Goal: Task Accomplishment & Management: Use online tool/utility

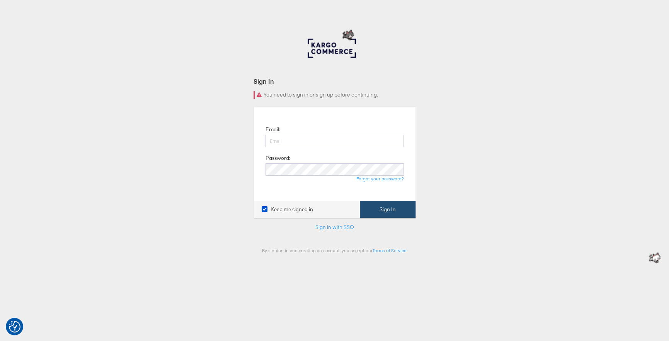
type input "sabrina.pelletier@kargo.com"
click at [369, 206] on button "Sign In" at bounding box center [388, 209] width 56 height 17
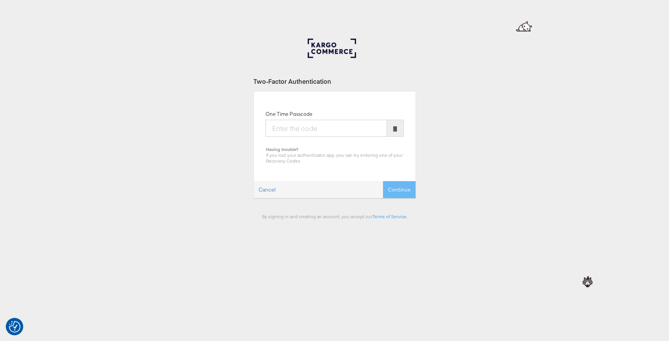
click at [306, 129] on input "One Time Passcode" at bounding box center [325, 128] width 121 height 17
type input "087902"
click at [383, 181] on button "Continue" at bounding box center [399, 189] width 32 height 17
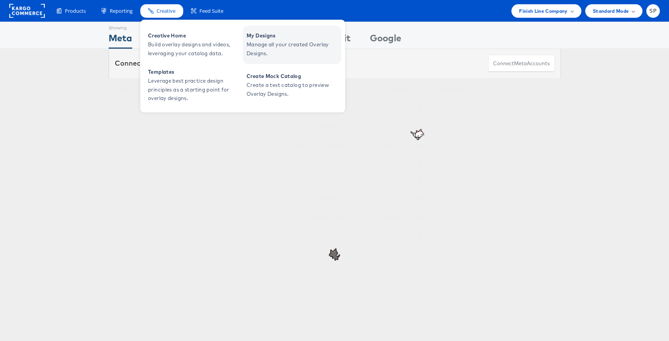
click at [275, 40] on span "Manage all your created Overlay Designs." at bounding box center [292, 49] width 93 height 18
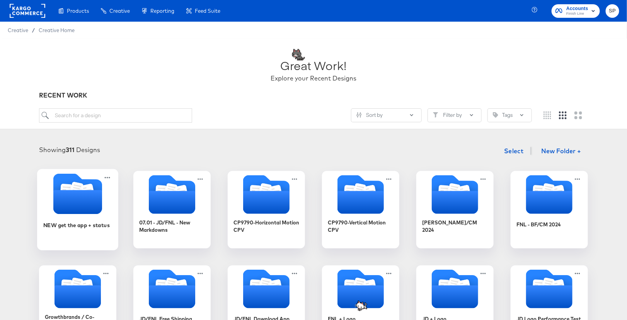
click at [78, 204] on icon "Folder" at bounding box center [77, 202] width 49 height 24
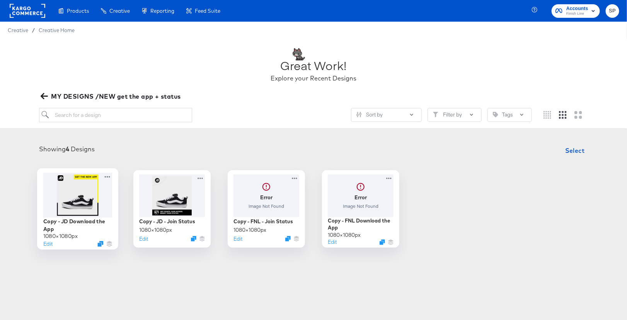
click at [85, 184] on div at bounding box center [77, 194] width 69 height 44
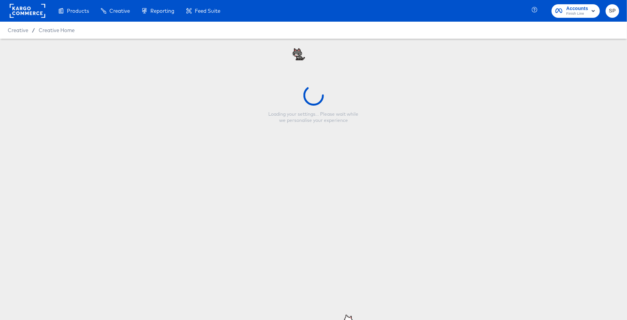
type input "Copy - JD Download the App"
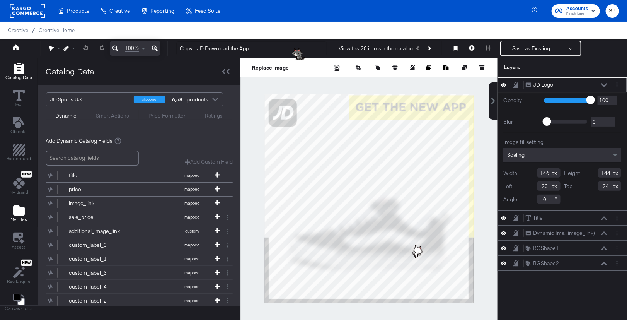
click at [24, 218] on span "My Files" at bounding box center [18, 219] width 17 height 6
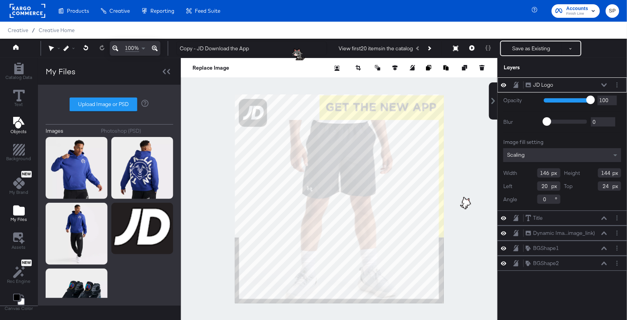
click at [17, 124] on icon "Add Text" at bounding box center [18, 123] width 11 height 12
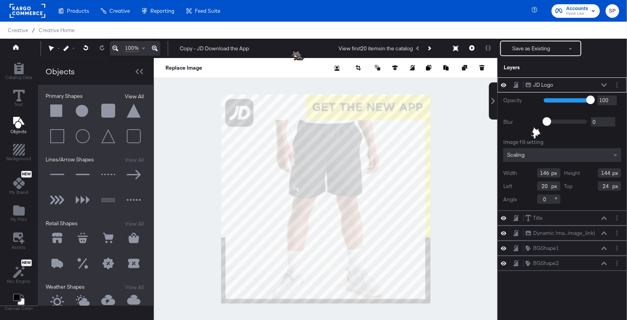
click at [132, 99] on button "View All" at bounding box center [134, 96] width 24 height 8
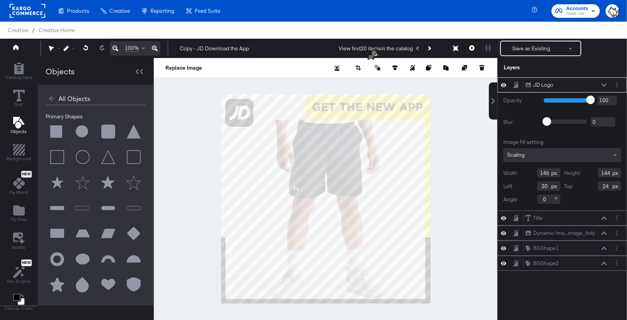
click at [108, 131] on button at bounding box center [108, 131] width 23 height 23
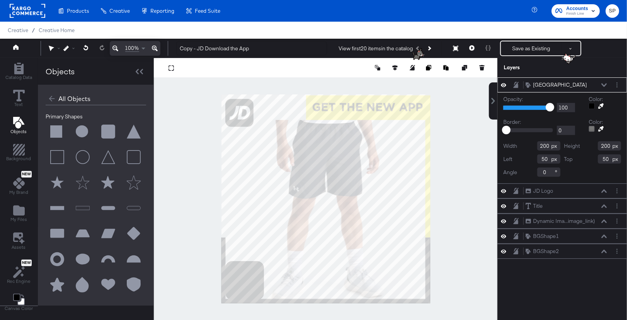
type input "0"
type input "900"
type input "260"
type input "958"
type input "142"
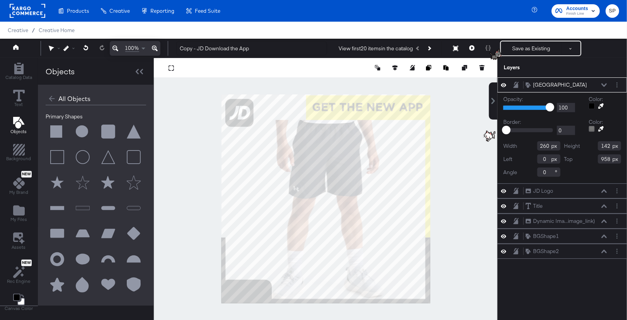
click at [602, 104] on icon at bounding box center [600, 105] width 5 height 5
click at [257, 267] on div at bounding box center [325, 198] width 343 height 281
click at [602, 84] on icon at bounding box center [603, 85] width 5 height 4
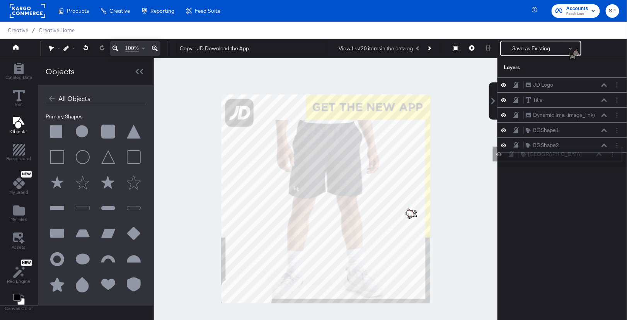
drag, startPoint x: 587, startPoint y: 84, endPoint x: 582, endPoint y: 156, distance: 72.1
click at [582, 156] on div "Rounded Square Rounded Square" at bounding box center [561, 154] width 82 height 8
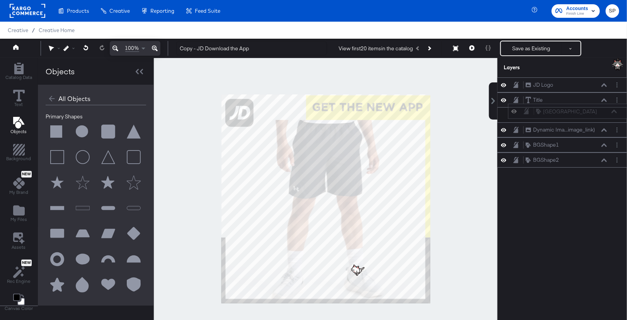
drag, startPoint x: 582, startPoint y: 162, endPoint x: 591, endPoint y: 113, distance: 49.6
click at [591, 113] on div "Rounded Square Rounded Square" at bounding box center [572, 111] width 123 height 8
drag, startPoint x: 576, startPoint y: 128, endPoint x: 574, endPoint y: 165, distance: 37.1
click at [574, 165] on div "JD Logo JD Logo Title Title Rounded Square Rounded Square Dynamic Ima...image_l…" at bounding box center [561, 122] width 129 height 90
drag, startPoint x: 589, startPoint y: 125, endPoint x: 584, endPoint y: 164, distance: 39.7
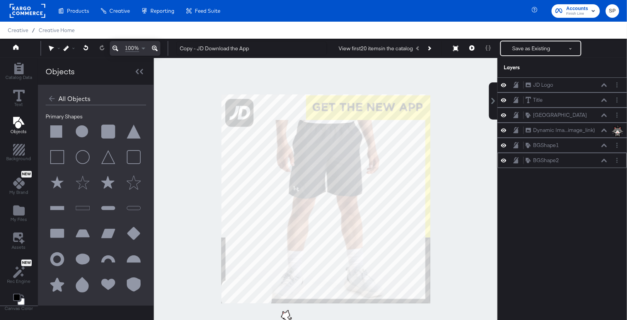
click at [584, 164] on div "JD Logo JD Logo Title Title Rounded Square Rounded Square Dynamic Ima...image_l…" at bounding box center [561, 122] width 129 height 90
click at [594, 111] on div "Rounded Square Rounded Square" at bounding box center [565, 115] width 82 height 8
click at [590, 126] on button "Dynamic Ima...image_link) Dynamic Image (image_link)" at bounding box center [560, 130] width 70 height 8
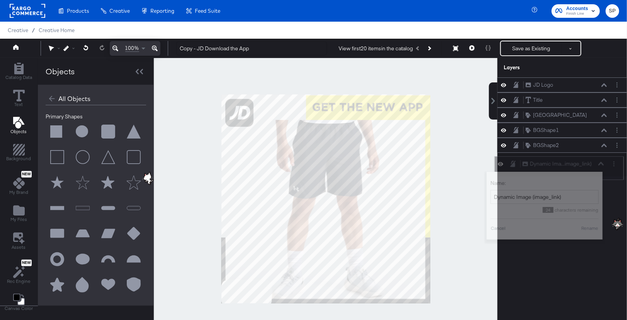
drag, startPoint x: 596, startPoint y: 125, endPoint x: 592, endPoint y: 162, distance: 36.9
click at [592, 162] on div "Dynamic Ima...image_link) Dynamic Image (image_link)" at bounding box center [563, 164] width 82 height 8
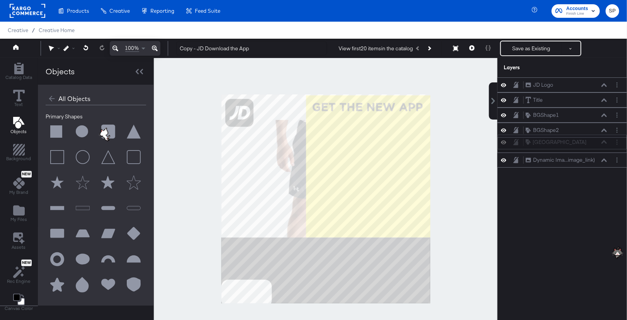
drag, startPoint x: 586, startPoint y: 114, endPoint x: 586, endPoint y: 145, distance: 31.3
click at [586, 145] on div "Rounded Square Rounded Square" at bounding box center [566, 142] width 82 height 8
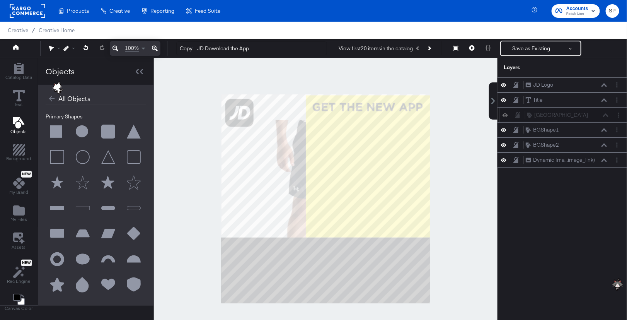
drag, startPoint x: 586, startPoint y: 145, endPoint x: 587, endPoint y: 115, distance: 30.6
click at [587, 115] on div "Rounded Square Rounded Square" at bounding box center [568, 115] width 82 height 8
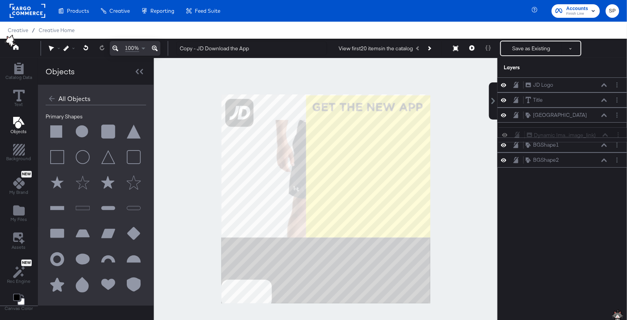
drag, startPoint x: 579, startPoint y: 153, endPoint x: 580, endPoint y: 127, distance: 26.3
click at [580, 127] on div "JD Logo JD Logo Title Title Rounded Square Rounded Square BGShape1 BGShape1 BGS…" at bounding box center [561, 122] width 129 height 90
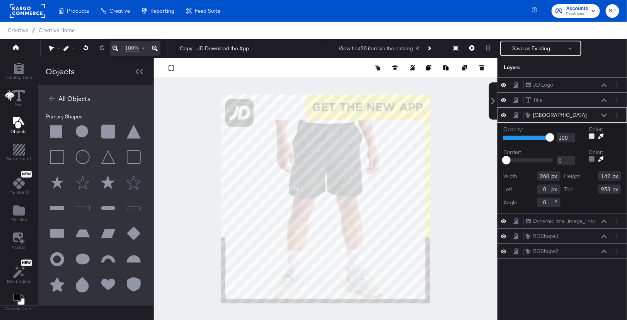
type input "20"
type input "974"
type input "80"
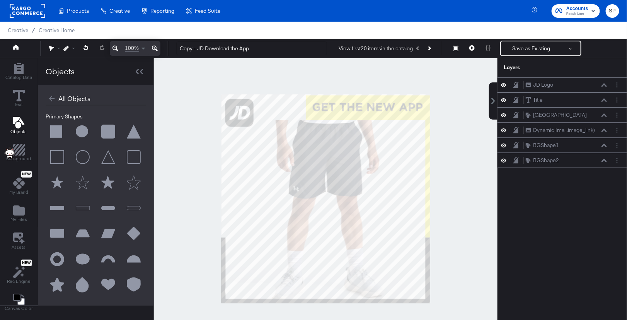
click at [173, 282] on div at bounding box center [325, 198] width 343 height 281
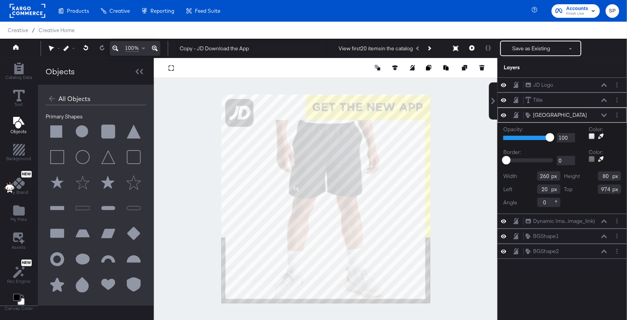
click at [602, 133] on icon at bounding box center [600, 135] width 5 height 5
click at [235, 280] on div at bounding box center [325, 198] width 343 height 281
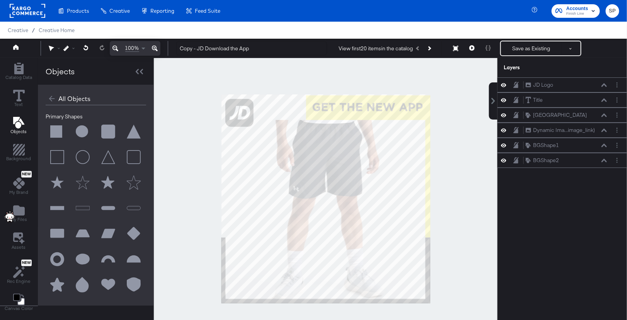
click at [267, 309] on div at bounding box center [325, 198] width 343 height 281
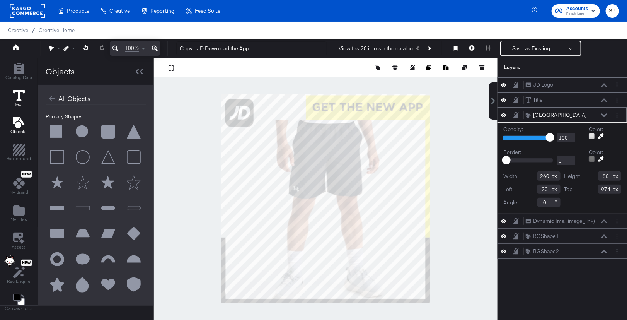
click at [16, 96] on icon at bounding box center [19, 96] width 12 height 12
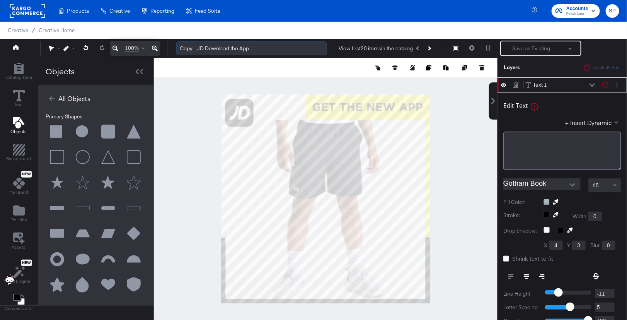
click at [185, 51] on input "Copy - JD Download the App" at bounding box center [251, 48] width 151 height 14
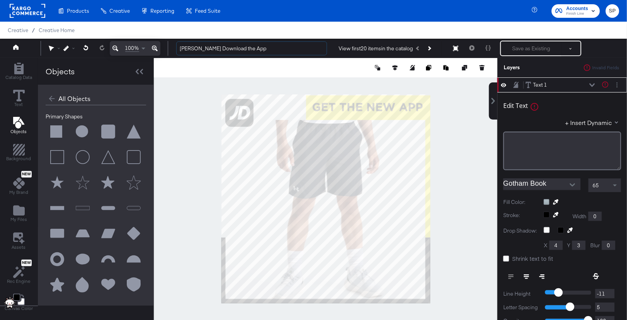
type input "[PERSON_NAME] Download the App"
click at [538, 150] on div "﻿" at bounding box center [562, 150] width 118 height 39
click at [605, 121] on button "+ Insert Dynamic" at bounding box center [593, 122] width 56 height 8
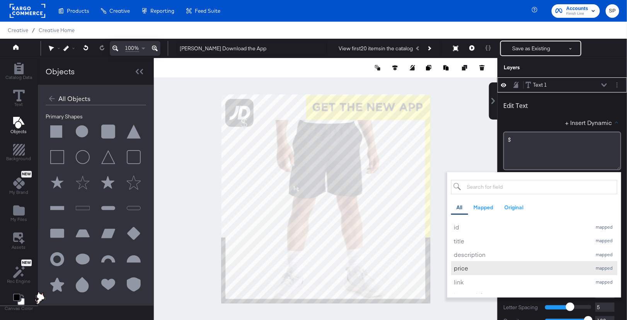
click at [486, 266] on div "price" at bounding box center [521, 267] width 134 height 8
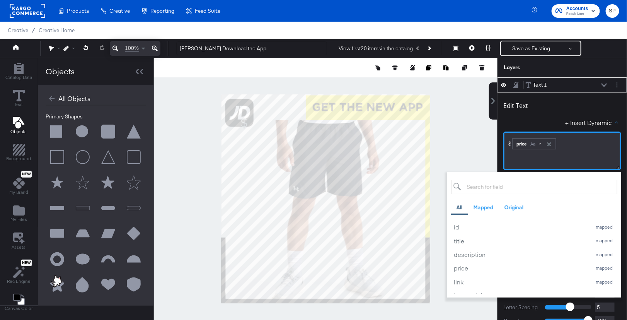
click at [539, 141] on div "Aa" at bounding box center [535, 144] width 18 height 6
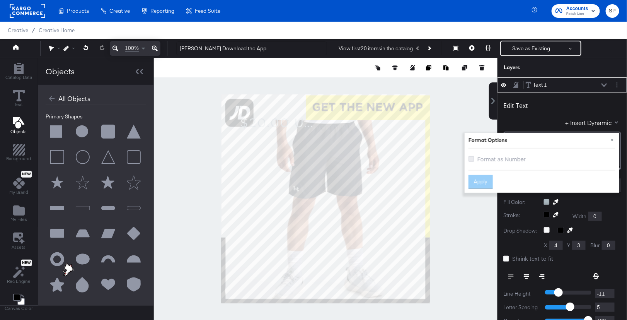
click at [469, 159] on icon at bounding box center [471, 159] width 6 height 6
click at [0, 0] on input "Format as Number" at bounding box center [0, 0] width 0 height 0
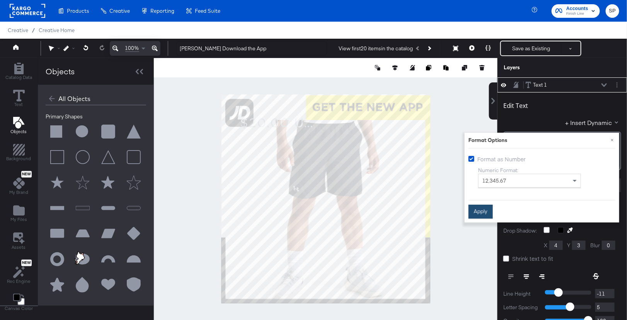
click at [480, 209] on button "Apply" at bounding box center [480, 211] width 24 height 14
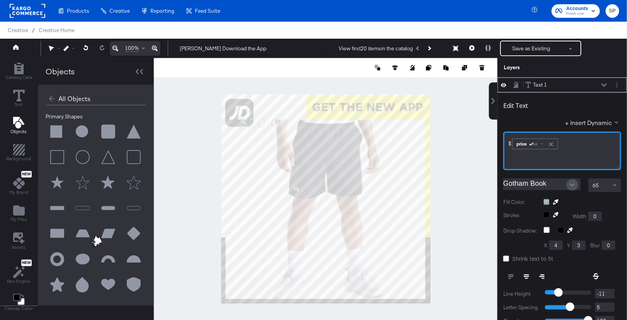
click at [571, 184] on icon "Open" at bounding box center [571, 184] width 5 height 3
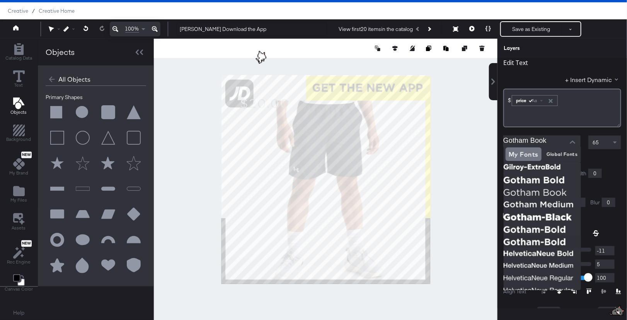
scroll to position [112, 0]
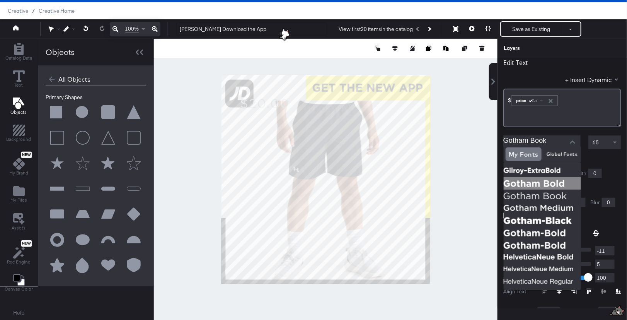
click at [559, 182] on img at bounding box center [541, 183] width 77 height 12
type input "Gotham Bold"
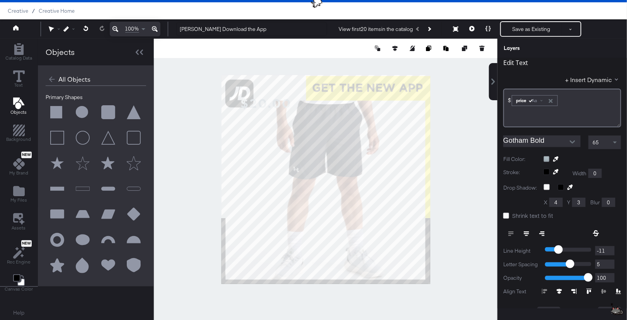
click at [546, 158] on div at bounding box center [582, 159] width 78 height 6
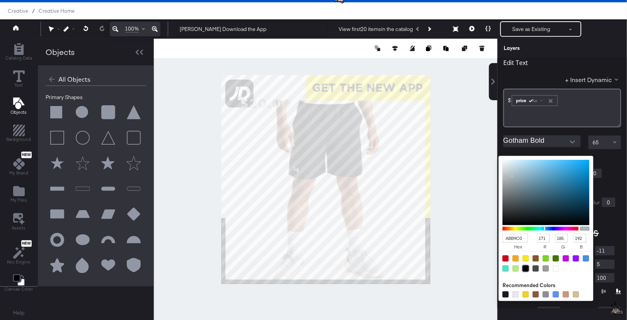
click at [526, 267] on div at bounding box center [525, 268] width 6 height 6
type input "000000"
type input "0"
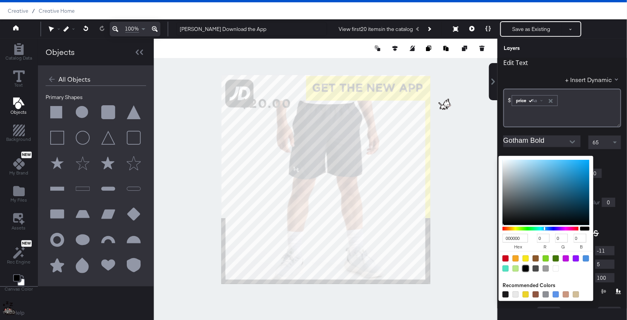
scroll to position [0, 0]
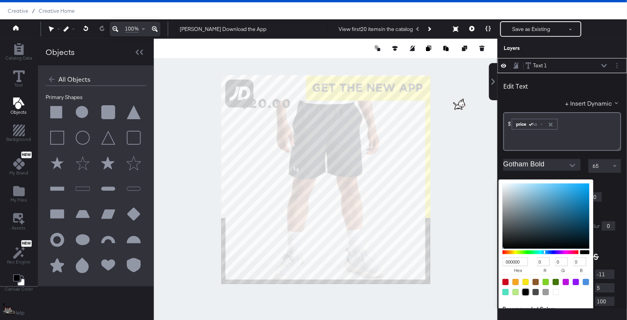
click at [607, 66] on icon at bounding box center [603, 66] width 5 height 4
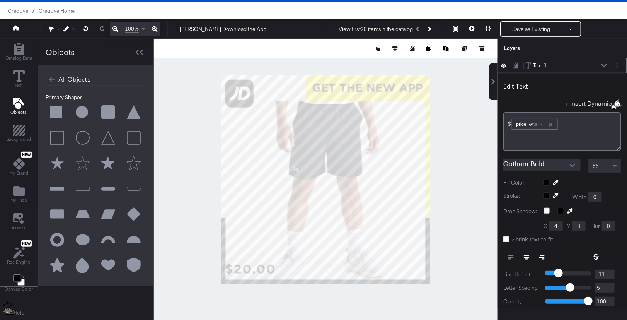
type input "20"
type input "956"
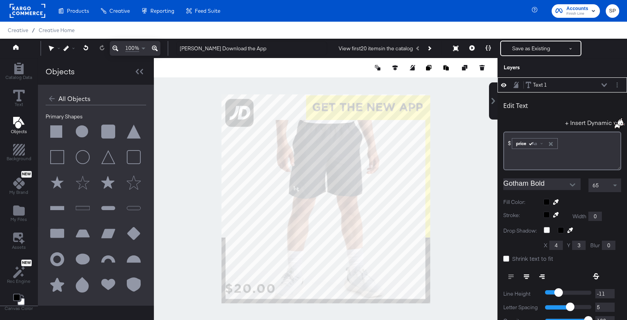
scroll to position [19, 0]
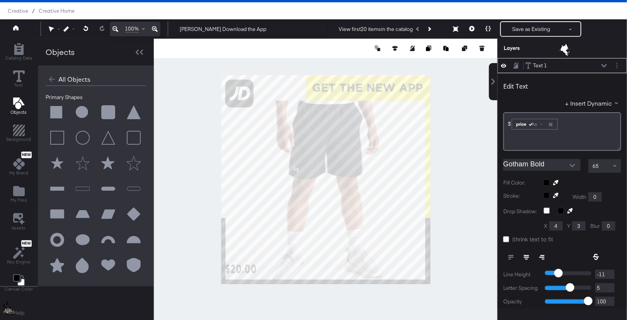
type input "260"
click at [513, 240] on span "Shrink text to fit" at bounding box center [532, 239] width 41 height 8
click at [0, 0] on input "Shrink text to fit" at bounding box center [0, 0] width 0 height 0
click at [527, 257] on icon at bounding box center [525, 256] width 5 height 5
type input "80"
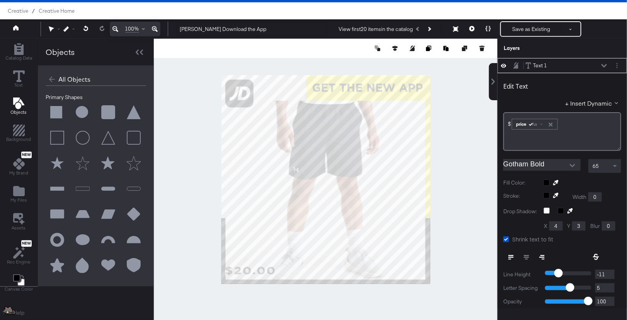
type input "974"
type input "236"
type input "44"
type input "196"
click at [270, 297] on div at bounding box center [325, 179] width 343 height 281
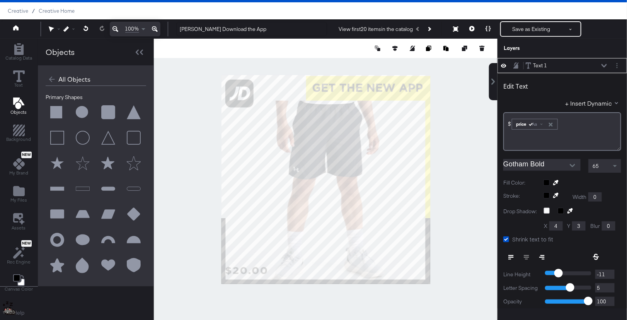
type input "220"
type input "20"
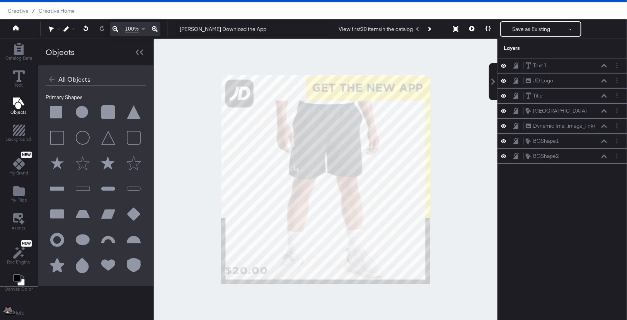
click at [253, 292] on div at bounding box center [325, 179] width 343 height 281
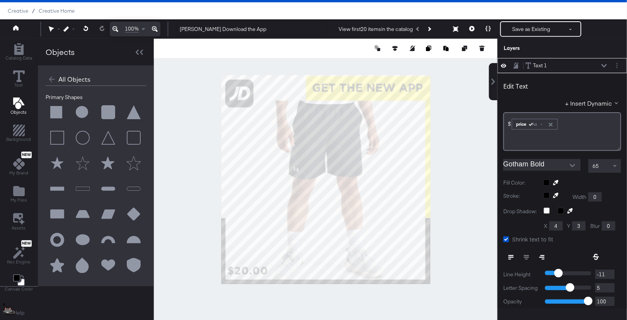
type input "208"
type input "32"
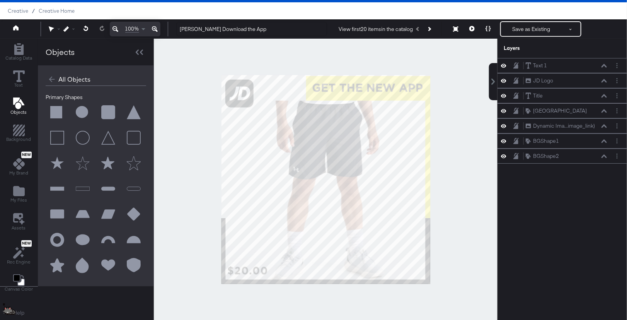
click at [241, 302] on div at bounding box center [325, 179] width 343 height 281
click at [607, 109] on icon at bounding box center [603, 111] width 5 height 4
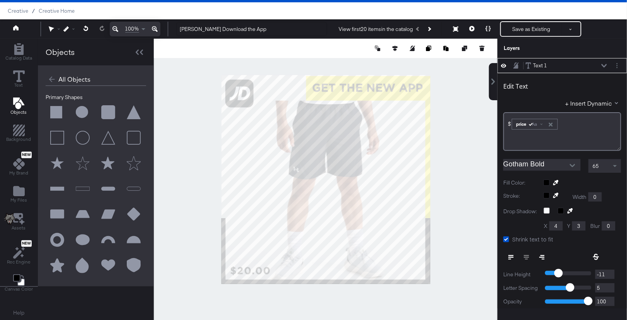
type input "46"
click at [259, 296] on div at bounding box center [325, 179] width 343 height 281
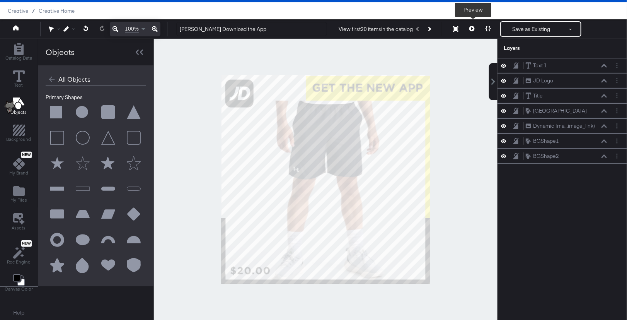
click at [472, 29] on icon at bounding box center [471, 28] width 5 height 5
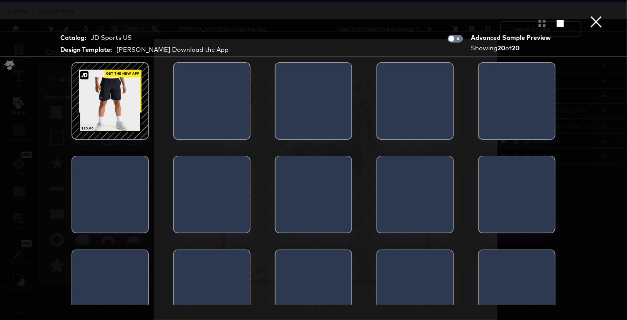
click at [109, 116] on div at bounding box center [110, 101] width 66 height 66
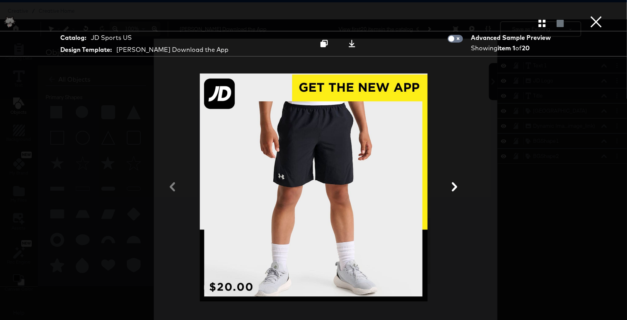
click at [597, 15] on button "×" at bounding box center [595, 7] width 15 height 15
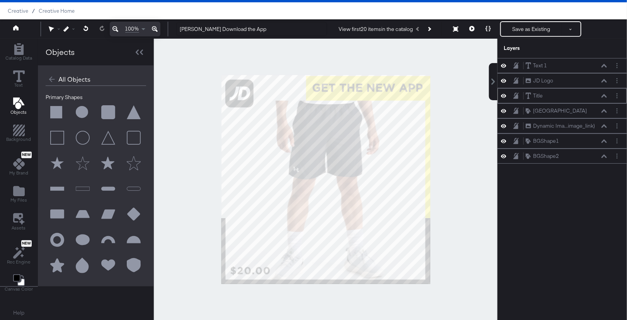
click at [515, 94] on icon at bounding box center [515, 95] width 5 height 7
click at [515, 79] on icon at bounding box center [515, 79] width 3 height 4
click at [515, 66] on icon at bounding box center [515, 65] width 5 height 7
click at [607, 110] on div "Rounded Square [GEOGRAPHIC_DATA]" at bounding box center [568, 111] width 86 height 8
click at [605, 110] on icon at bounding box center [603, 111] width 5 height 4
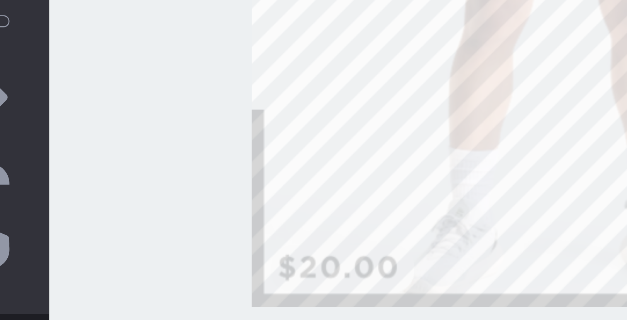
type input "32"
type input "248"
click at [187, 270] on div at bounding box center [325, 179] width 343 height 281
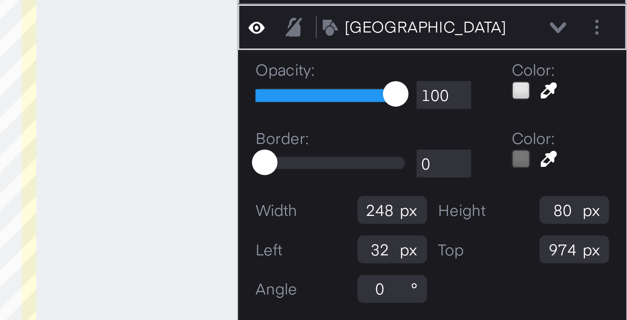
click at [531, 58] on div "Catalog Data Text Objects Background New My Brand My Files Assets New Rec Engin…" at bounding box center [313, 48] width 627 height 19
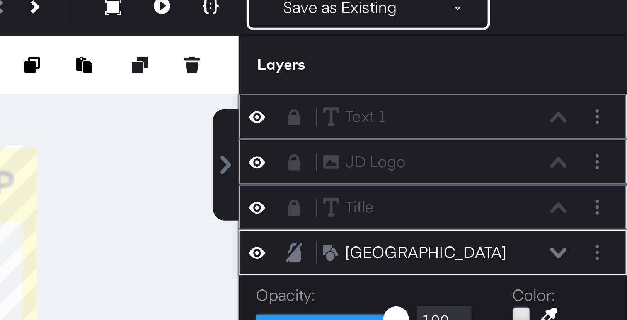
click at [516, 85] on icon at bounding box center [516, 84] width 4 height 5
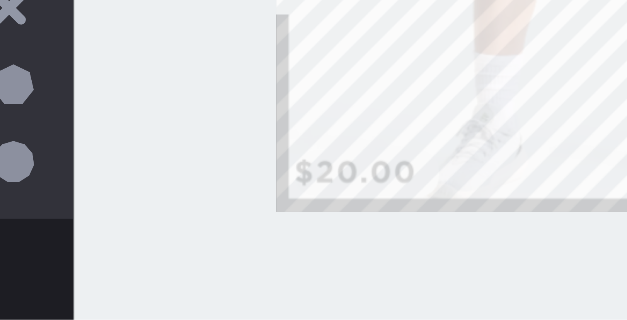
type input "32"
click at [248, 296] on div at bounding box center [325, 179] width 343 height 281
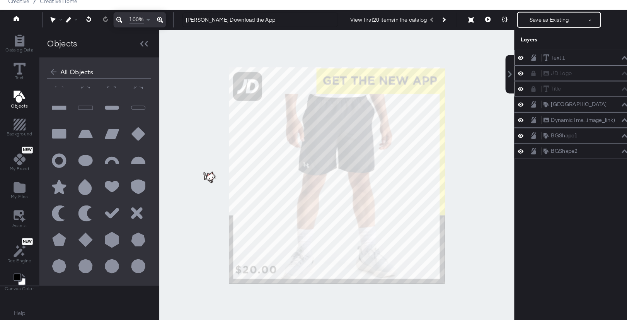
scroll to position [18, 0]
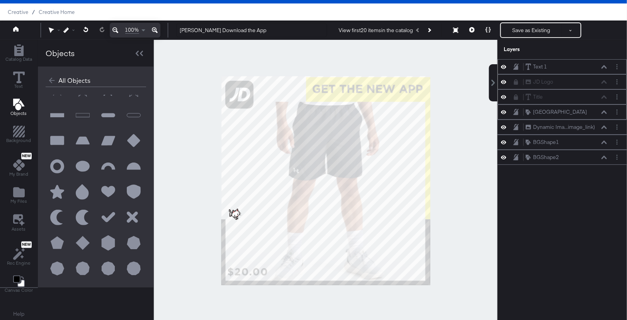
click at [607, 111] on icon at bounding box center [603, 112] width 5 height 4
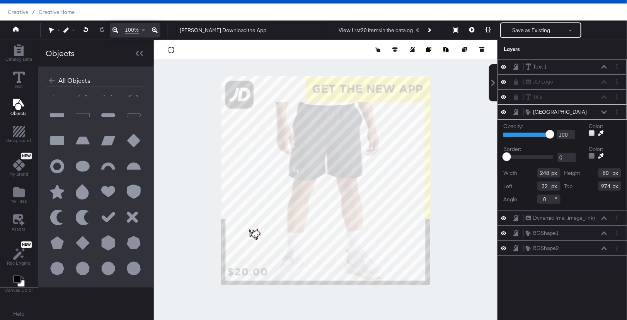
type input "2"
type input "3"
type input "4"
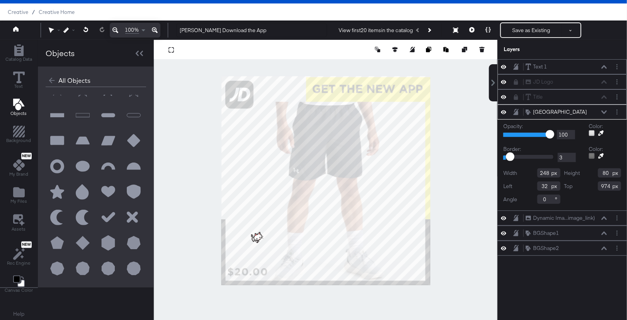
type input "4"
type input "5"
type input "6"
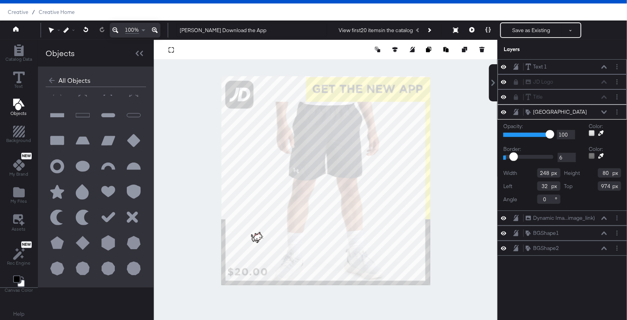
type input "7"
type input "8"
type input "9"
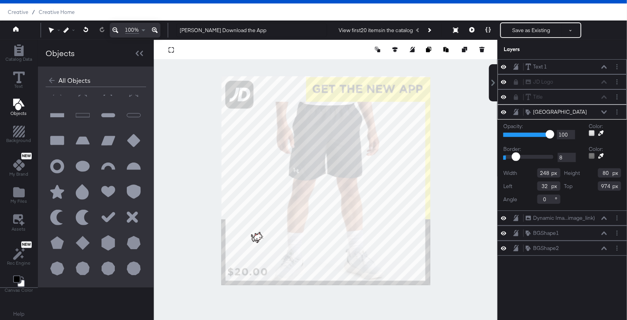
type input "9"
type input "10"
type input "11"
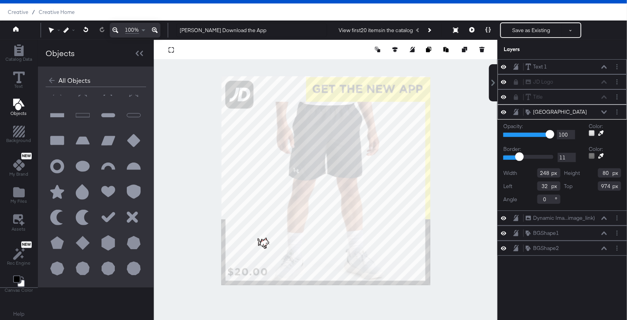
drag, startPoint x: 508, startPoint y: 153, endPoint x: 518, endPoint y: 153, distance: 10.4
type input "11"
click at [518, 154] on input "range" at bounding box center [528, 156] width 51 height 5
type input "248"
type input "80"
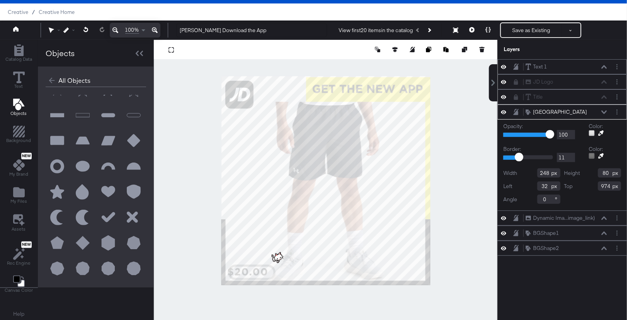
click at [466, 224] on div at bounding box center [325, 180] width 343 height 281
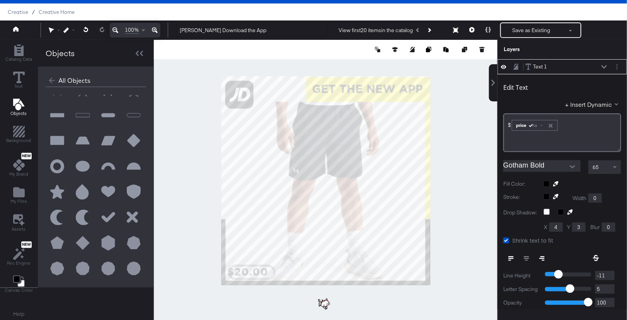
click at [605, 65] on icon at bounding box center [603, 67] width 5 height 4
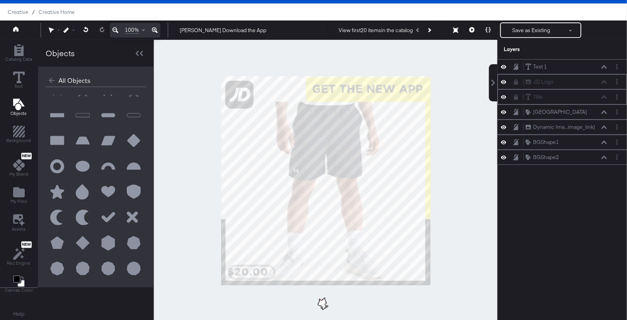
click at [517, 66] on icon at bounding box center [515, 66] width 5 height 6
click at [603, 112] on icon at bounding box center [603, 112] width 5 height 4
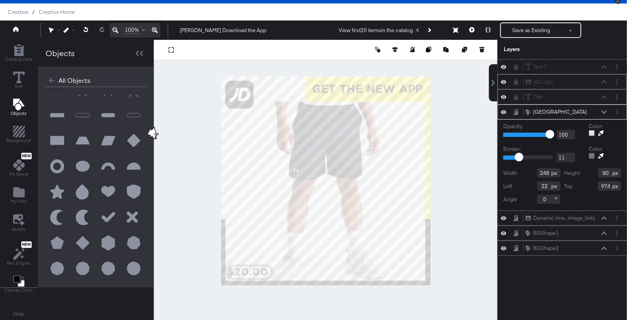
type input "21"
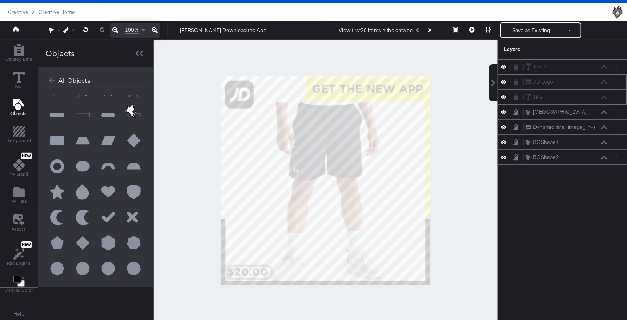
click at [263, 301] on div at bounding box center [325, 180] width 343 height 281
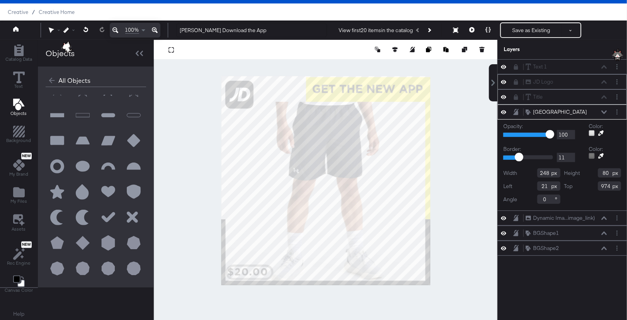
click at [511, 112] on div at bounding box center [505, 111] width 11 height 7
click at [517, 110] on icon at bounding box center [515, 112] width 5 height 6
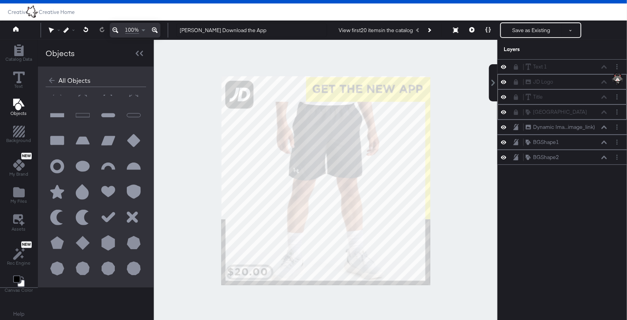
click at [515, 66] on icon at bounding box center [516, 66] width 4 height 5
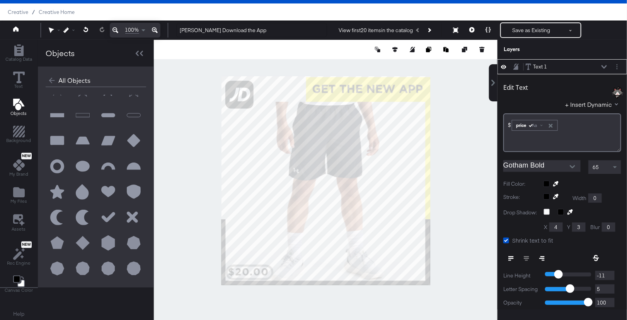
type input "37"
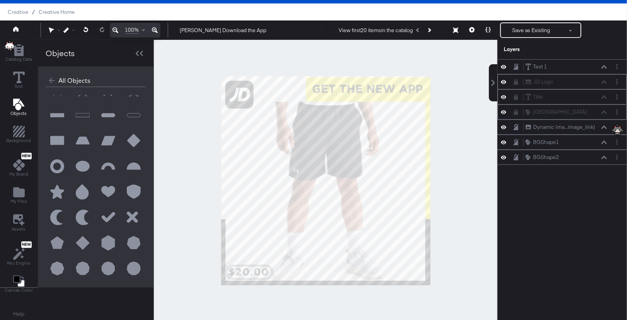
click at [374, 303] on div at bounding box center [325, 180] width 343 height 281
click at [515, 112] on icon at bounding box center [516, 111] width 4 height 5
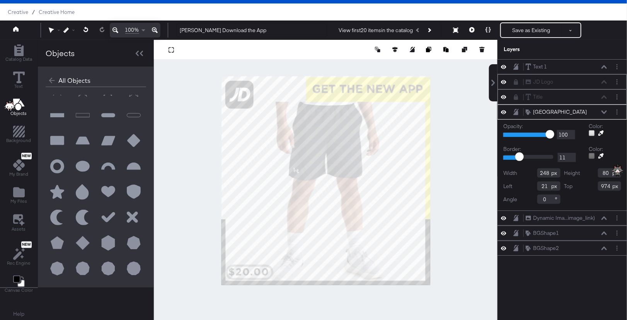
type input "10"
type input "9"
type input "8"
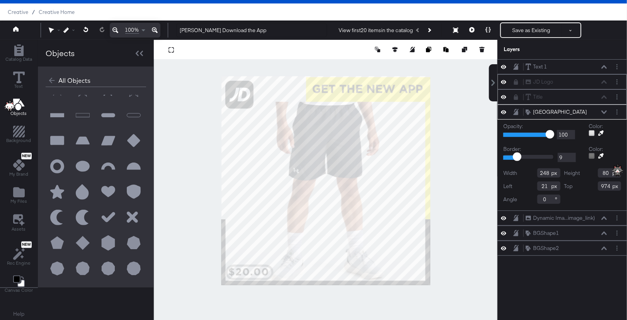
type input "8"
type input "7"
type input "5"
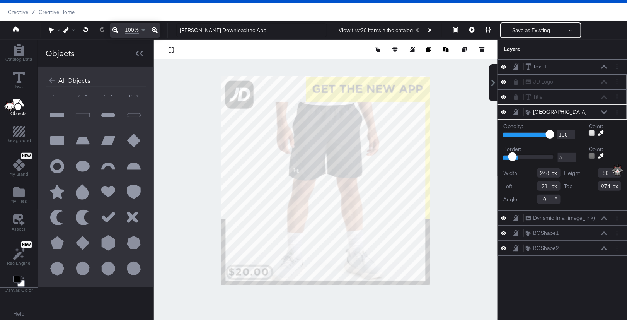
type input "3"
type input "1"
type input "0"
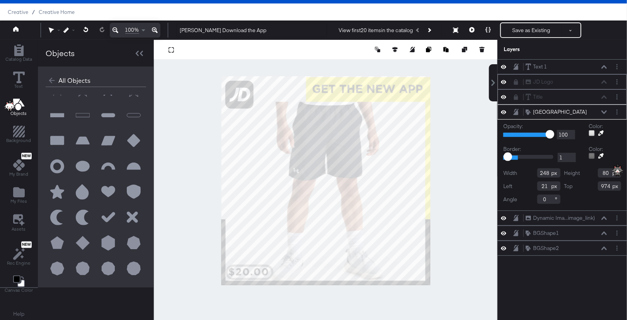
type input "0"
drag, startPoint x: 517, startPoint y: 155, endPoint x: 495, endPoint y: 154, distance: 22.4
type input "0"
click at [503, 154] on input "range" at bounding box center [528, 156] width 51 height 5
type input "248"
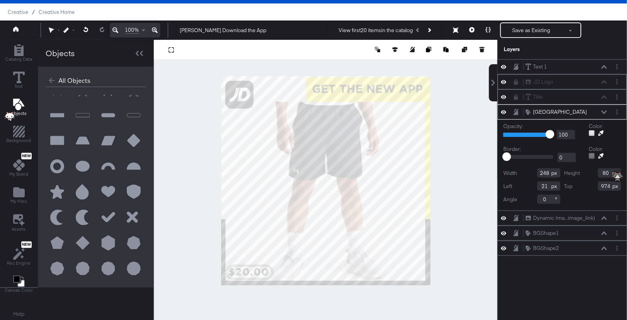
type input "80"
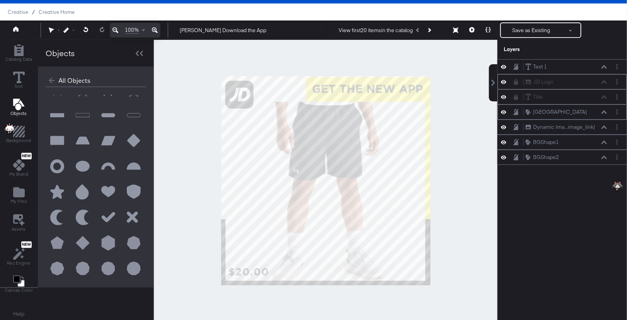
click at [464, 227] on div at bounding box center [325, 180] width 343 height 281
click at [605, 110] on icon at bounding box center [603, 112] width 5 height 4
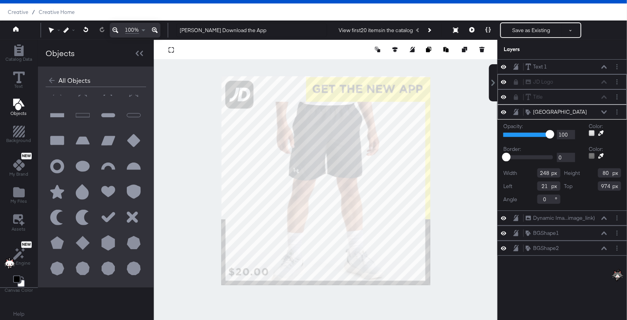
click at [471, 170] on div at bounding box center [325, 180] width 343 height 281
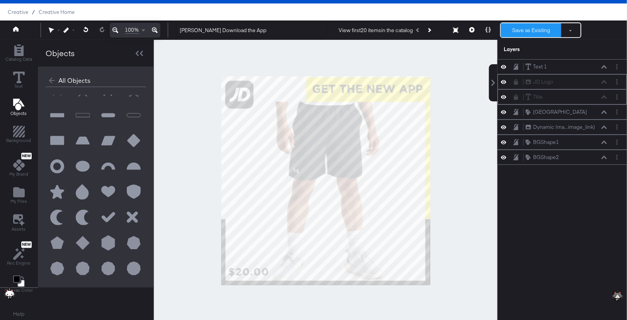
click at [522, 32] on button "Save as Existing" at bounding box center [531, 30] width 60 height 14
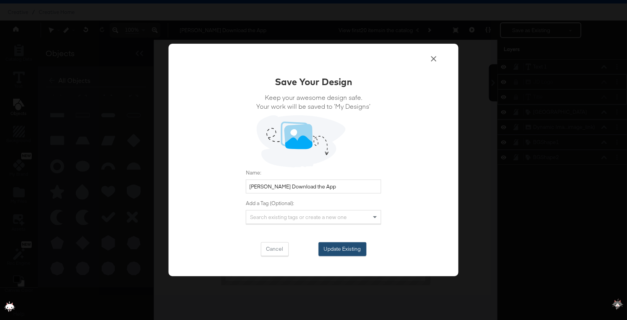
click at [331, 243] on button "Update Existing" at bounding box center [342, 249] width 48 height 14
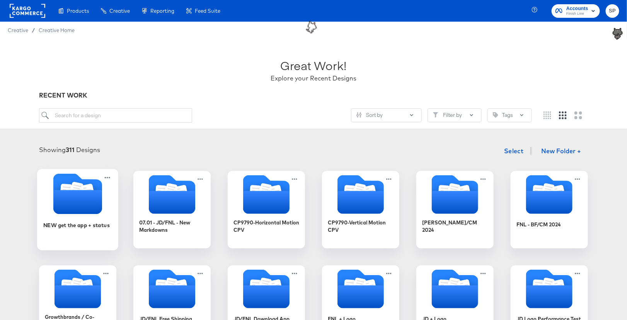
click at [68, 212] on icon "Folder" at bounding box center [77, 202] width 49 height 24
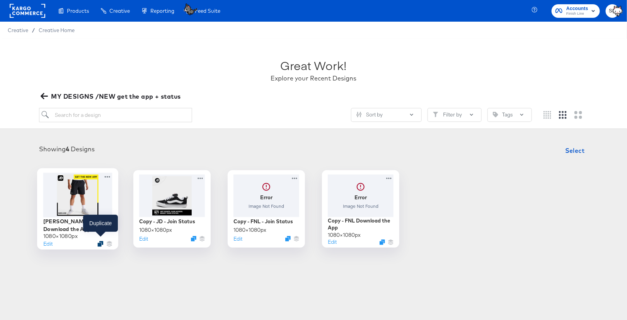
click at [99, 240] on icon "Duplicate" at bounding box center [100, 243] width 6 height 6
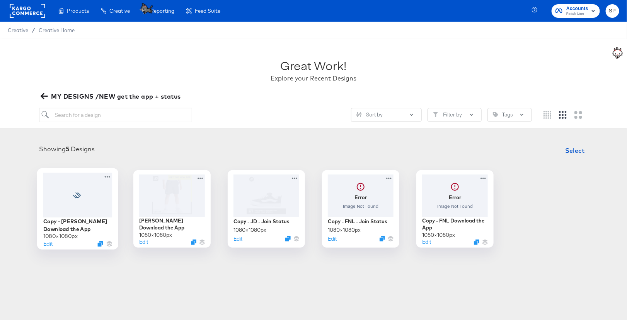
click at [99, 195] on div at bounding box center [77, 194] width 69 height 44
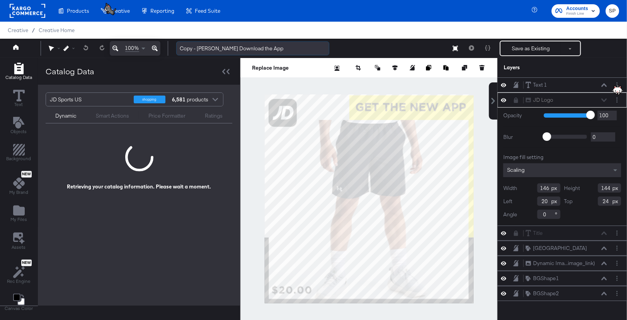
click at [186, 49] on input "Copy - FP - JD Download the App" at bounding box center [252, 48] width 153 height 14
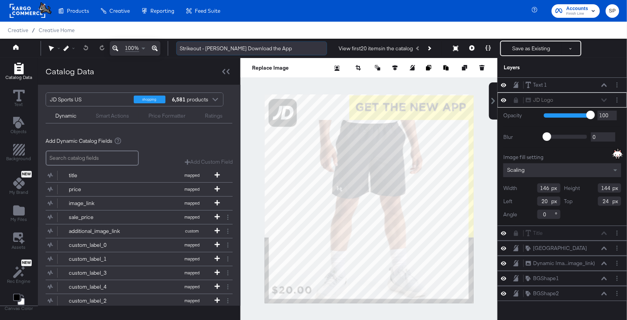
click at [211, 48] on input "Strikeout - FP - JD Download the App" at bounding box center [251, 48] width 151 height 14
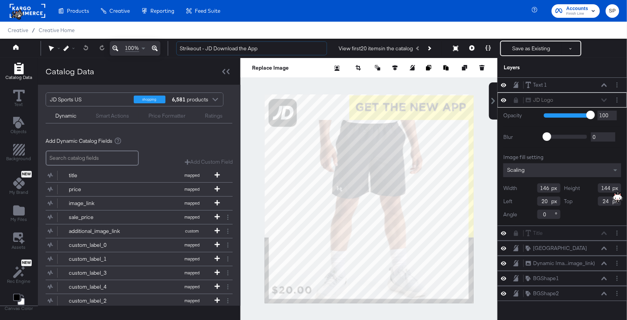
type input "Strikeout - JD Download the App"
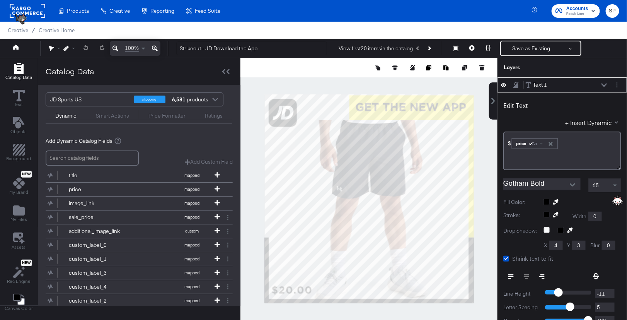
scroll to position [7, 0]
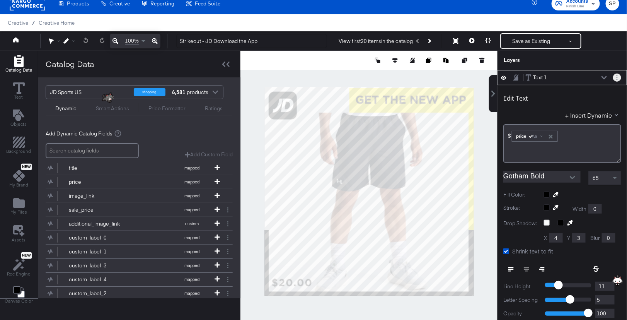
click at [616, 78] on icon "Layer Options" at bounding box center [616, 77] width 1 height 5
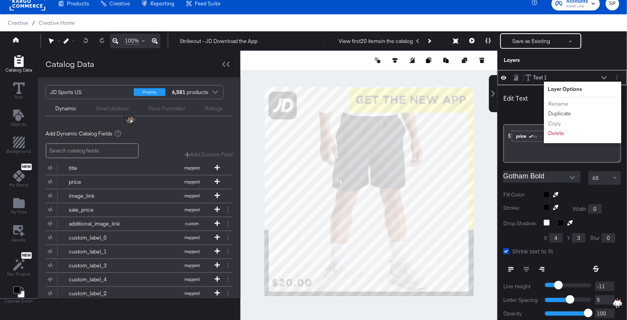
click at [563, 112] on button "Duplicate" at bounding box center [559, 113] width 24 height 8
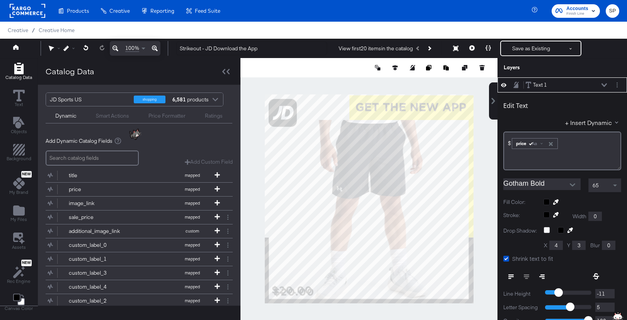
scroll to position [7, 0]
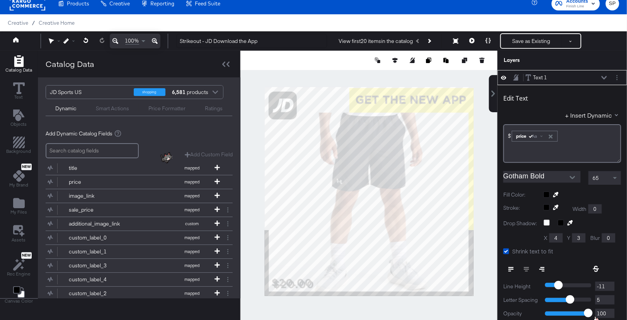
click at [547, 193] on div at bounding box center [582, 194] width 78 height 6
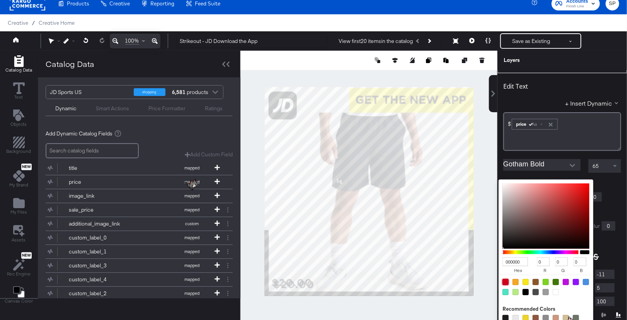
click at [504, 280] on div at bounding box center [505, 282] width 6 height 6
type input "D0021B"
type input "208"
type input "2"
type input "27"
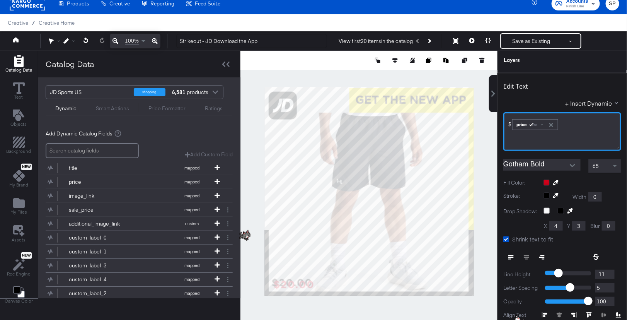
click at [569, 123] on div "$ ﻿ price Aa ﻿" at bounding box center [562, 123] width 108 height 13
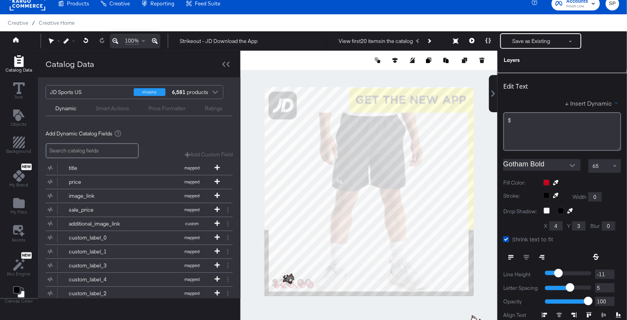
click at [615, 102] on span at bounding box center [616, 102] width 3 height 3
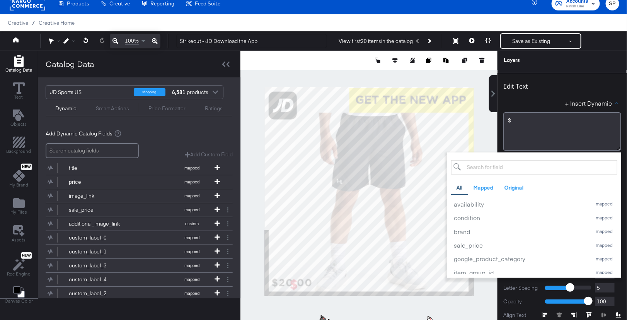
scroll to position [88, 0]
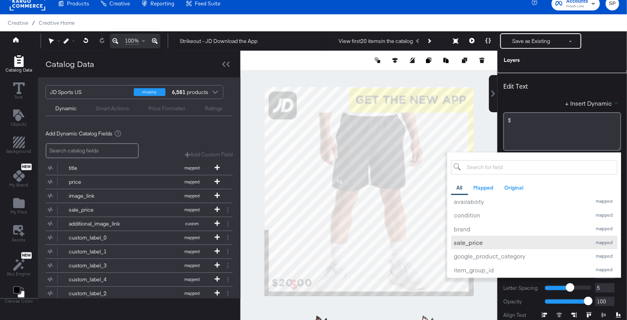
click at [515, 246] on button "sale_price mapped" at bounding box center [534, 242] width 166 height 14
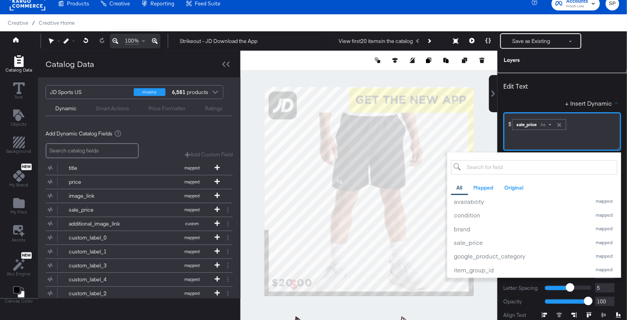
click at [548, 121] on div "Aa" at bounding box center [545, 124] width 18 height 6
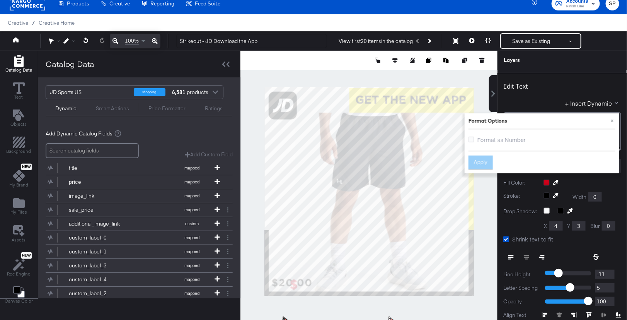
click at [476, 138] on label "Format as Number" at bounding box center [498, 140] width 60 height 8
click at [0, 0] on input "Format as Number" at bounding box center [0, 0] width 0 height 0
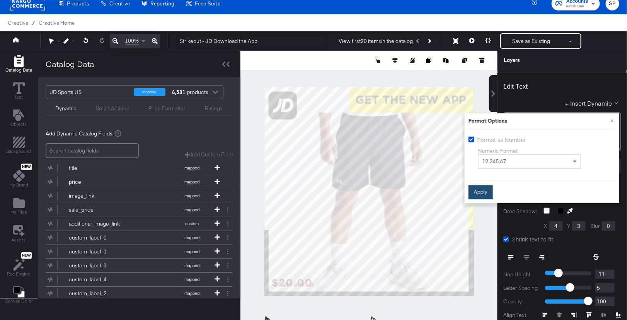
click at [480, 190] on button "Apply" at bounding box center [480, 192] width 24 height 14
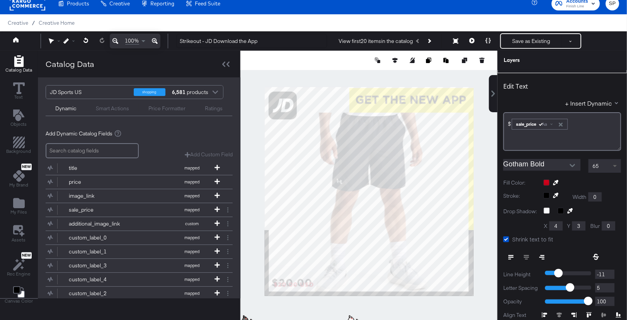
click at [616, 165] on span at bounding box center [615, 166] width 4 height 3
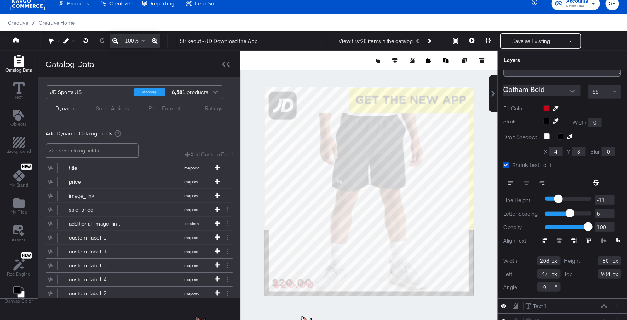
scroll to position [87, 0]
click at [525, 180] on div at bounding box center [542, 182] width 78 height 14
type input "37"
type input "922"
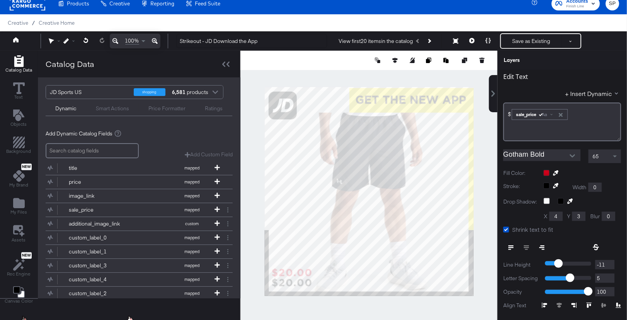
scroll to position [0, 0]
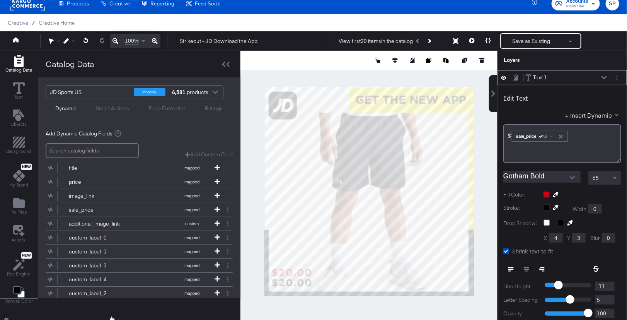
click at [516, 76] on icon at bounding box center [515, 77] width 5 height 7
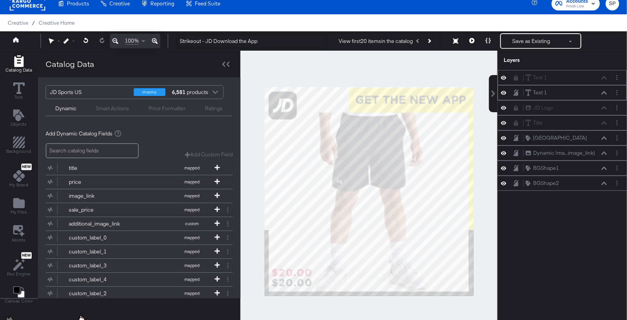
click at [604, 93] on icon at bounding box center [603, 93] width 5 height 4
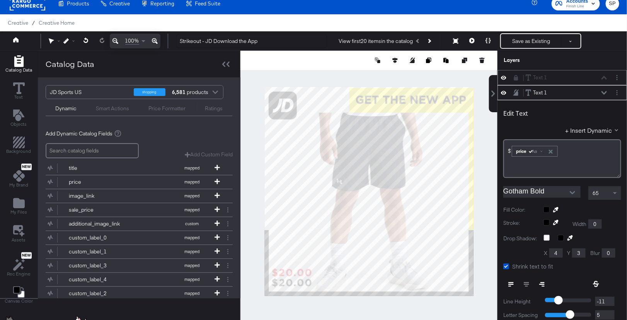
scroll to position [15, 0]
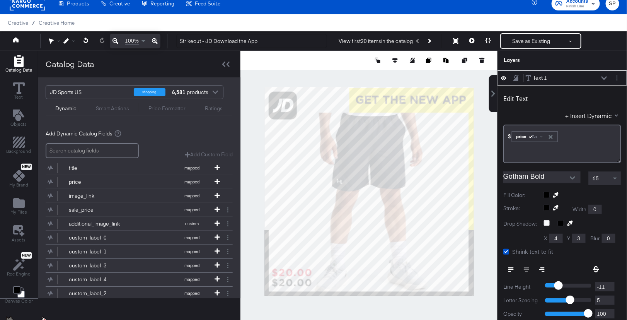
click at [596, 266] on icon at bounding box center [596, 269] width 6 height 6
click at [613, 175] on span at bounding box center [616, 178] width 10 height 13
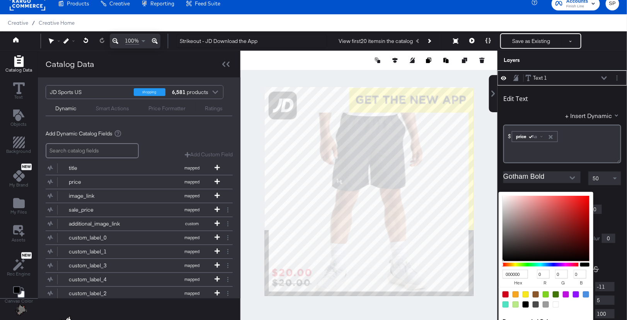
scroll to position [27, 0]
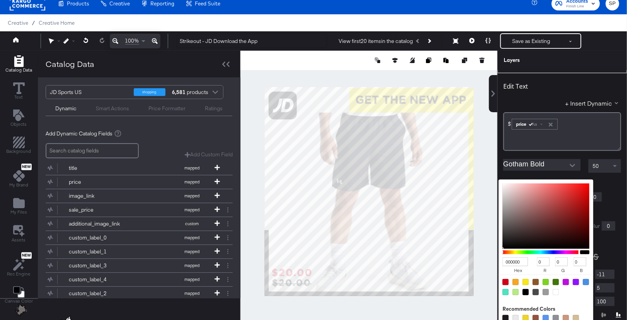
click at [546, 185] on div "000000 hex 0 r 0 g 0 b 100 a Recommended Colors" at bounding box center [582, 182] width 78 height 6
click at [554, 160] on input "Gotham Bold" at bounding box center [536, 165] width 66 height 12
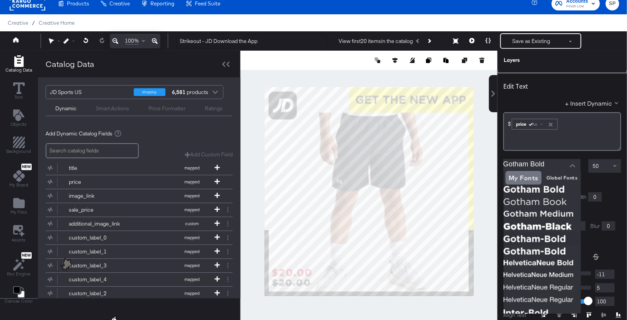
scroll to position [134, 0]
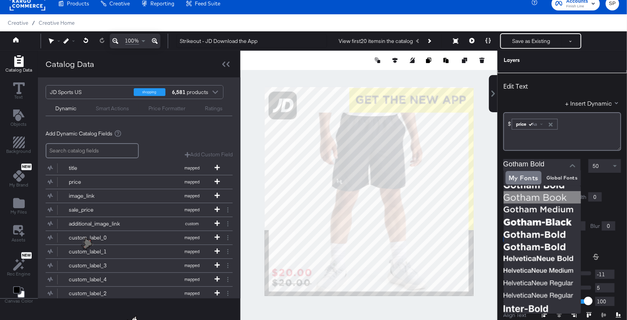
click at [547, 197] on img at bounding box center [541, 197] width 77 height 12
type input "Gotham Book"
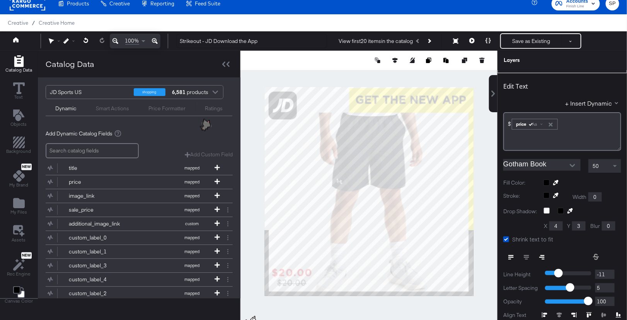
type input "156"
type input "64"
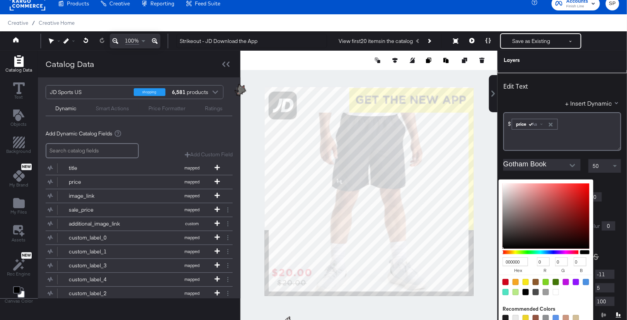
click at [546, 180] on div "000000 hex 0 r 0 g 0 b 100 a Recommended Colors" at bounding box center [582, 182] width 78 height 6
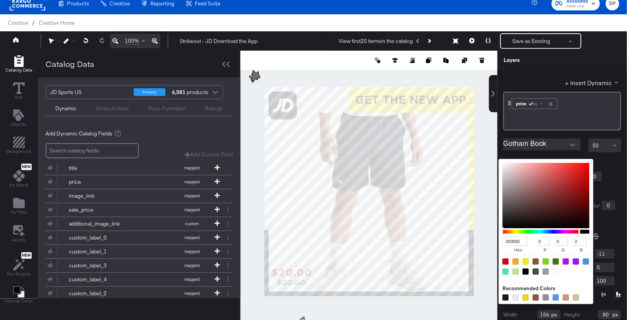
scroll to position [49, 0]
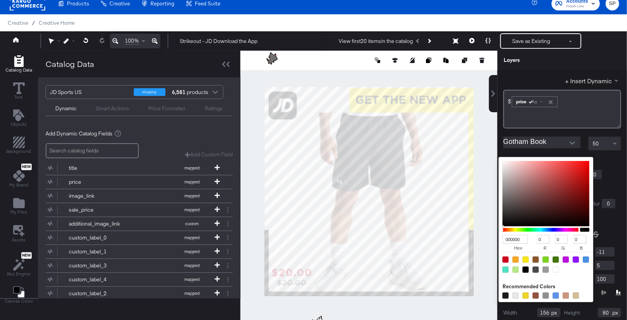
click at [537, 268] on div at bounding box center [535, 269] width 6 height 6
type input "4A4A4A"
type input "74"
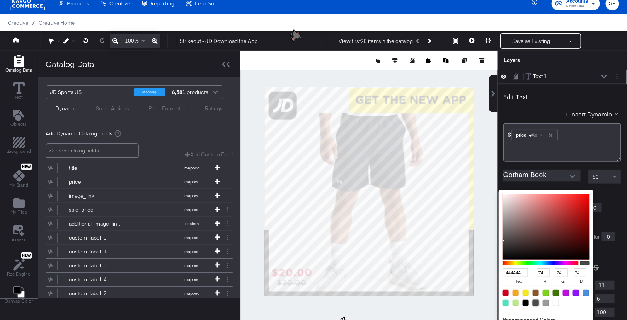
scroll to position [16, 0]
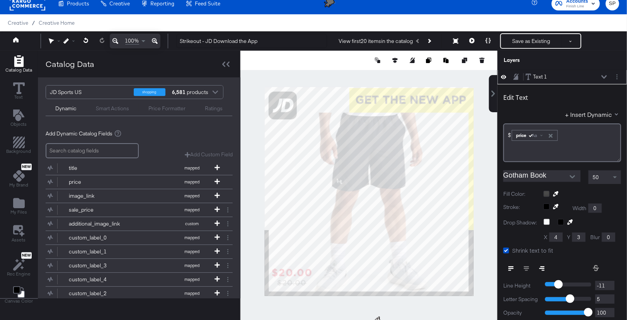
click at [516, 77] on icon at bounding box center [515, 76] width 5 height 6
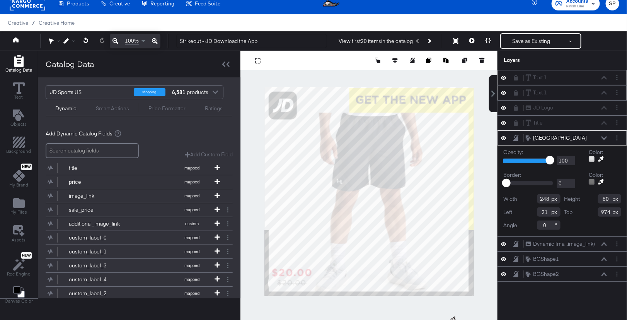
type input "17"
type input "972"
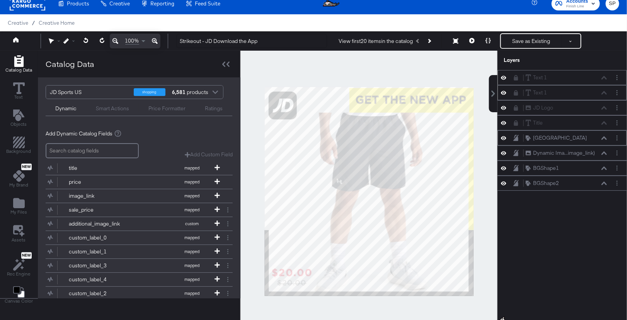
click at [514, 135] on icon at bounding box center [515, 137] width 5 height 7
click at [517, 78] on icon at bounding box center [516, 77] width 4 height 5
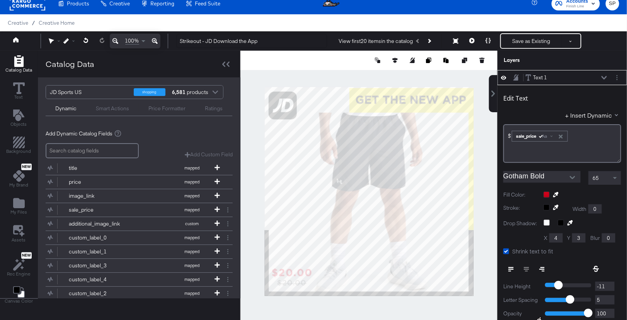
click at [517, 78] on icon at bounding box center [515, 77] width 5 height 6
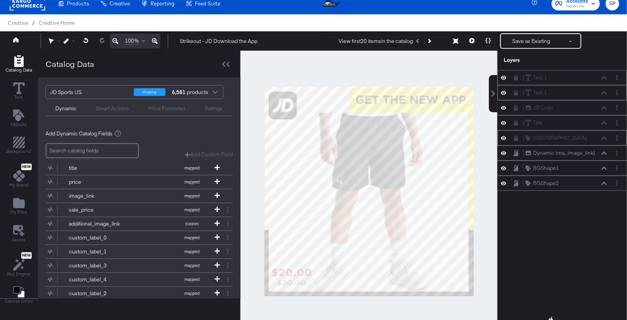
click at [517, 91] on icon at bounding box center [516, 92] width 4 height 5
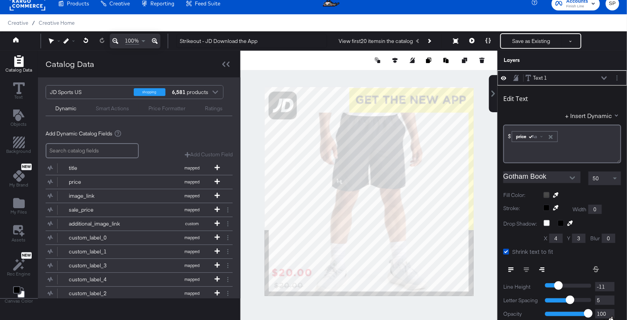
type input "48"
type input "988"
click at [516, 77] on icon at bounding box center [515, 78] width 5 height 6
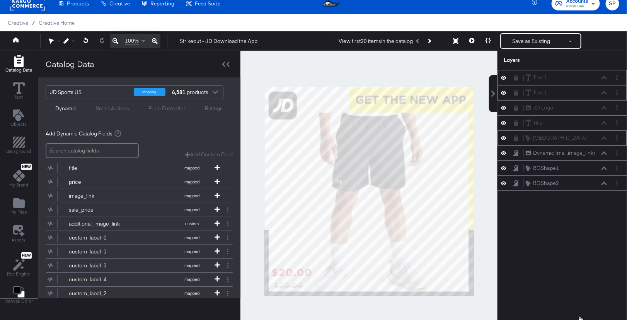
scroll to position [0, 0]
click at [515, 95] on div "Text 1 Text 1" at bounding box center [561, 92] width 123 height 8
click at [516, 90] on icon at bounding box center [515, 92] width 5 height 5
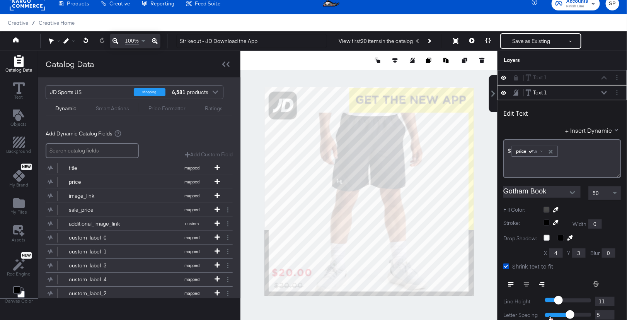
scroll to position [15, 0]
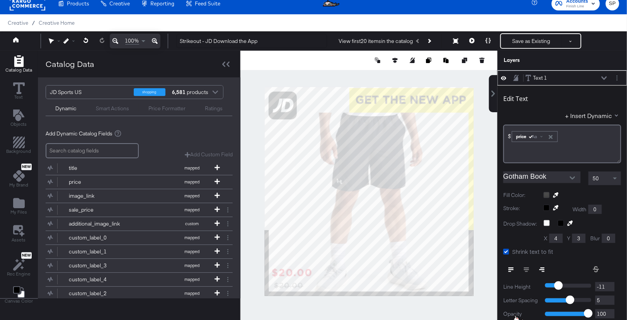
click at [515, 76] on icon at bounding box center [515, 78] width 5 height 7
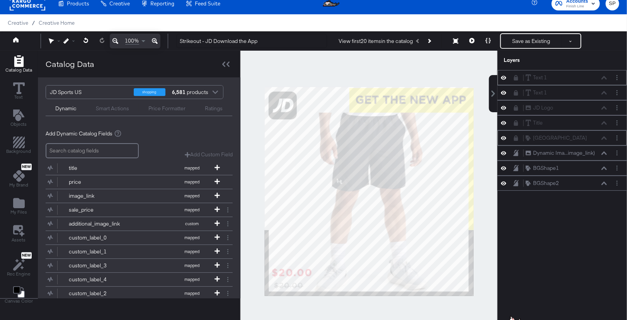
scroll to position [0, 0]
click at [515, 75] on icon at bounding box center [515, 77] width 5 height 5
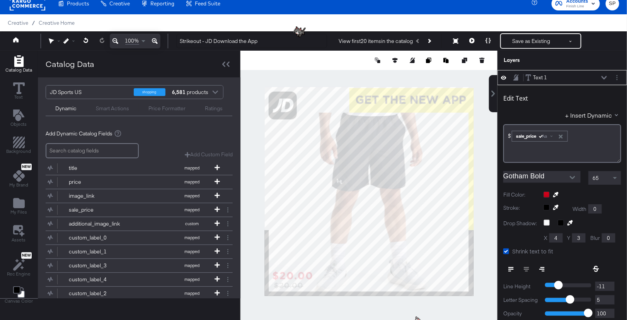
type input "41"
type input "938"
click at [512, 77] on div "Text 1 Text 1" at bounding box center [561, 77] width 123 height 8
click at [515, 77] on icon at bounding box center [515, 77] width 5 height 7
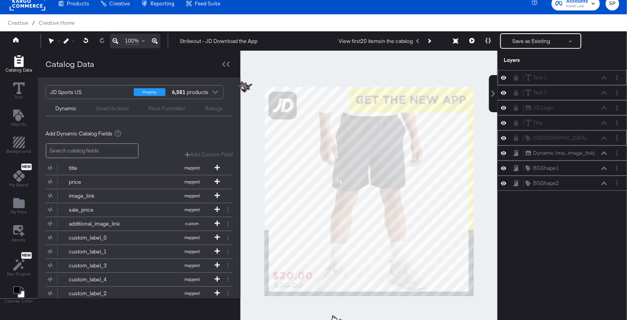
click at [515, 91] on icon at bounding box center [516, 92] width 4 height 5
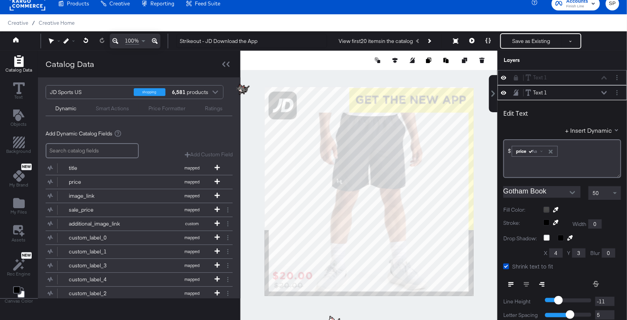
scroll to position [15, 0]
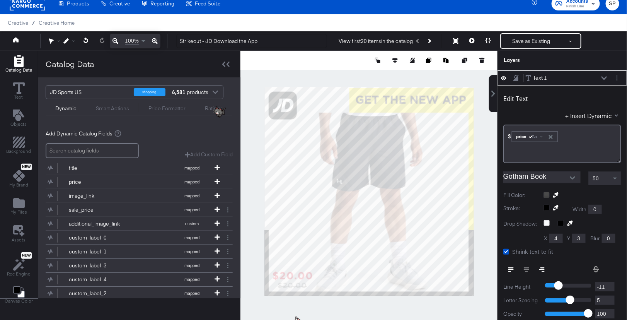
type input "67"
click at [516, 78] on icon at bounding box center [515, 78] width 5 height 6
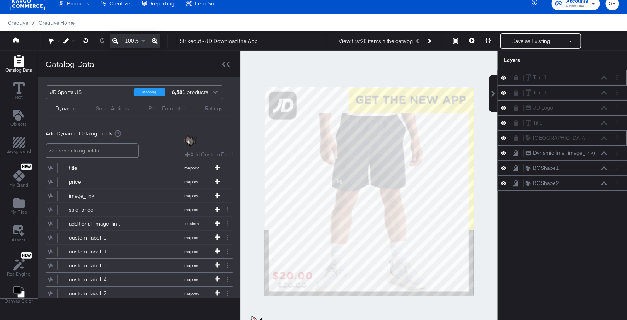
scroll to position [0, 0]
click at [515, 137] on icon at bounding box center [516, 137] width 4 height 5
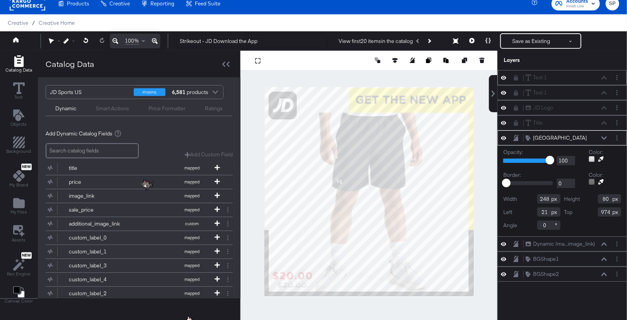
type input "20"
type input "938"
type input "249"
type input "116"
click at [316, 304] on div at bounding box center [368, 191] width 257 height 281
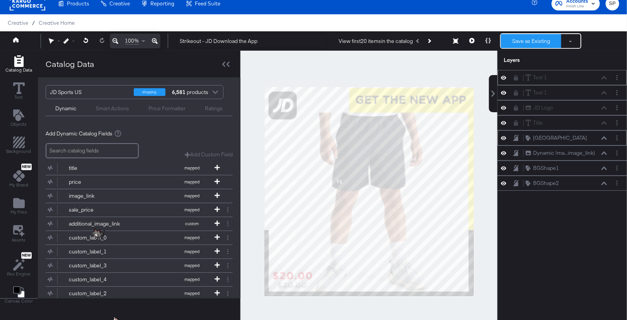
click at [517, 42] on button "Save as Existing" at bounding box center [531, 41] width 60 height 14
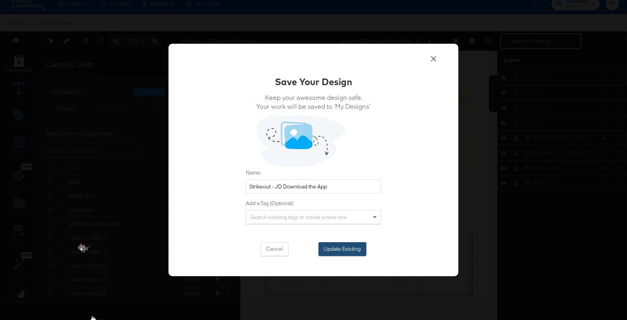
click at [332, 252] on button "Update Existing" at bounding box center [342, 249] width 48 height 14
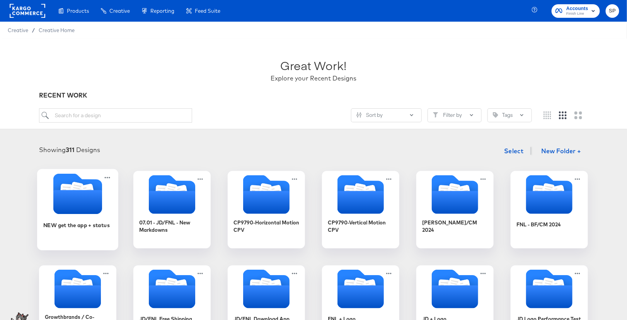
click at [100, 218] on div "NEW get the app + status" at bounding box center [77, 231] width 69 height 30
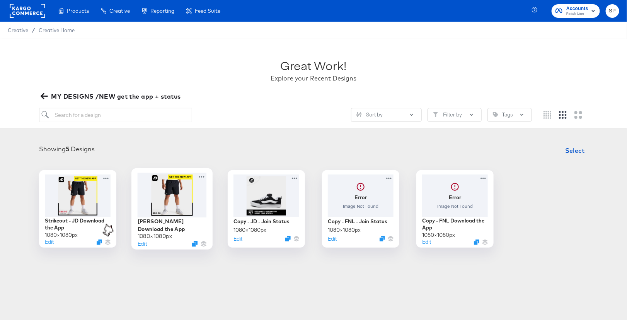
click at [188, 209] on div at bounding box center [172, 194] width 69 height 44
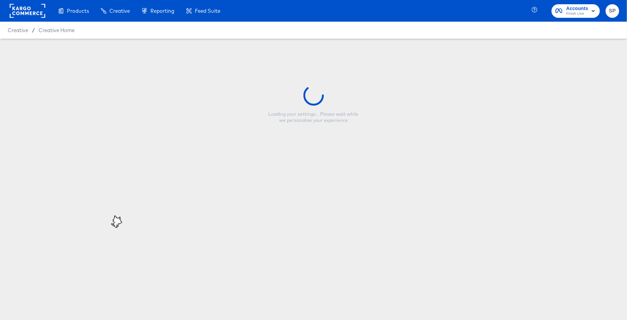
type input "[PERSON_NAME] Download the App"
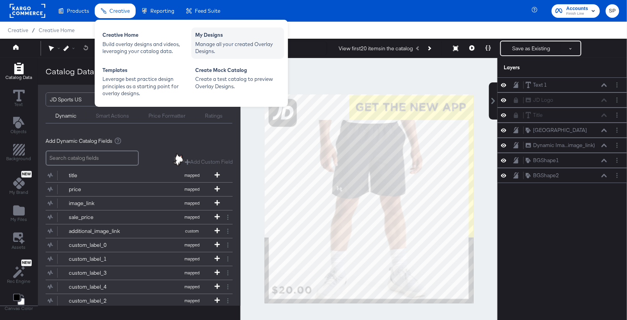
click at [223, 32] on div "My Designs" at bounding box center [237, 35] width 85 height 9
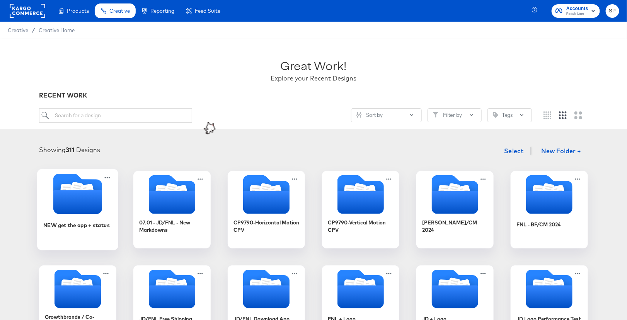
click at [84, 210] on icon "Folder" at bounding box center [77, 202] width 49 height 24
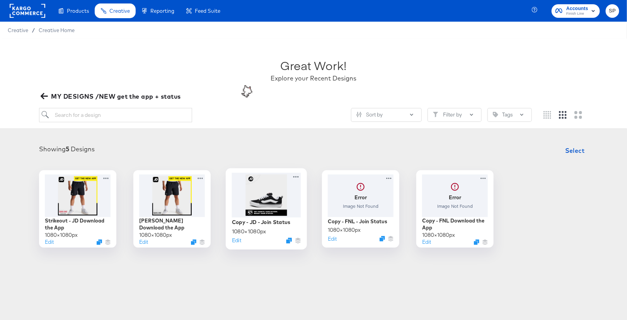
click at [277, 204] on div at bounding box center [266, 194] width 69 height 44
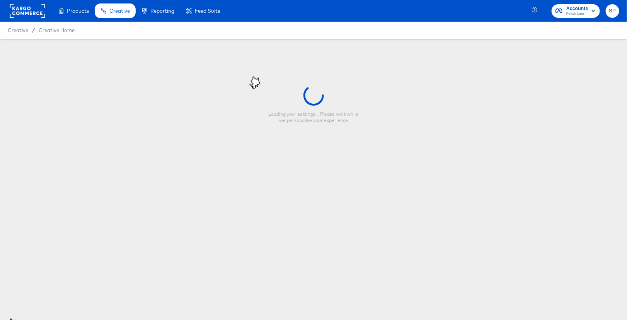
type input "Copy - JD - Join Status"
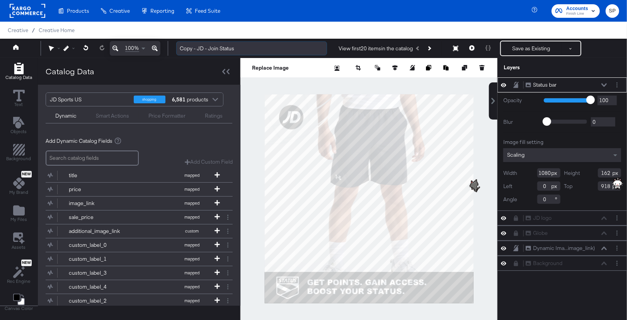
click at [185, 48] on input "Copy - JD - Join Status" at bounding box center [251, 48] width 151 height 14
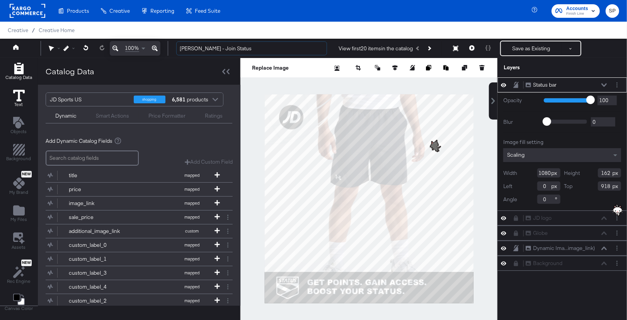
type input "[PERSON_NAME] - Join Status"
click at [22, 93] on icon at bounding box center [19, 96] width 12 height 12
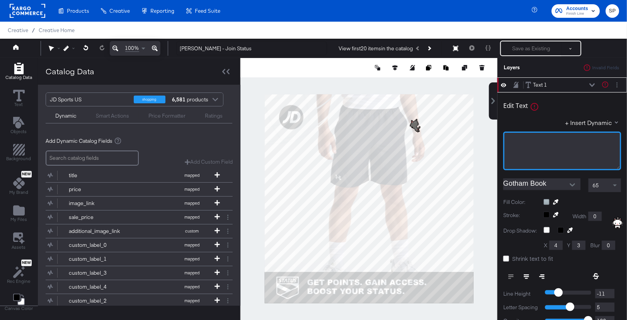
click at [562, 149] on div "﻿" at bounding box center [562, 150] width 118 height 39
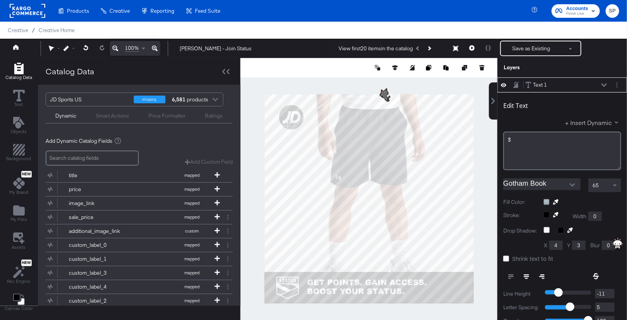
click at [599, 124] on button "+ Insert Dynamic" at bounding box center [593, 122] width 56 height 8
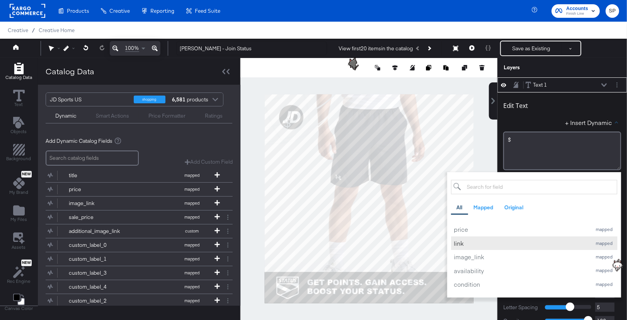
scroll to position [35, 0]
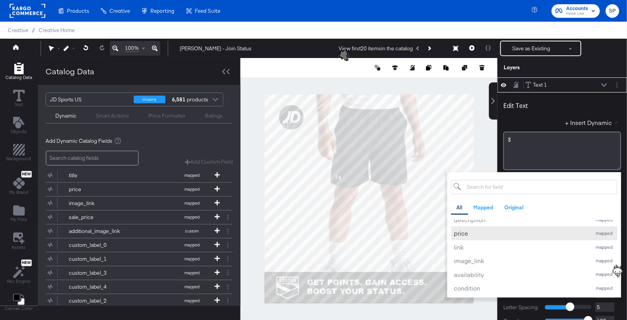
click at [476, 234] on div "price" at bounding box center [521, 233] width 134 height 8
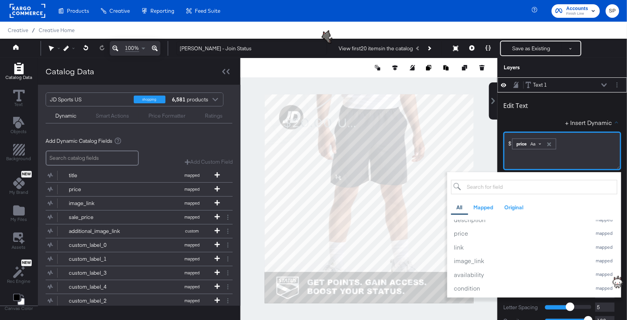
click at [535, 142] on span "Aa" at bounding box center [532, 144] width 5 height 6
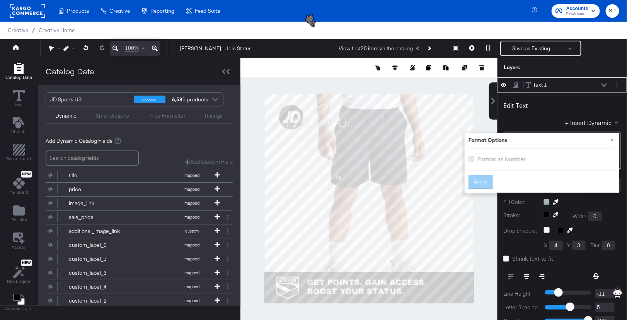
click at [469, 160] on icon at bounding box center [471, 159] width 6 height 6
click at [0, 0] on input "Format as Number" at bounding box center [0, 0] width 0 height 0
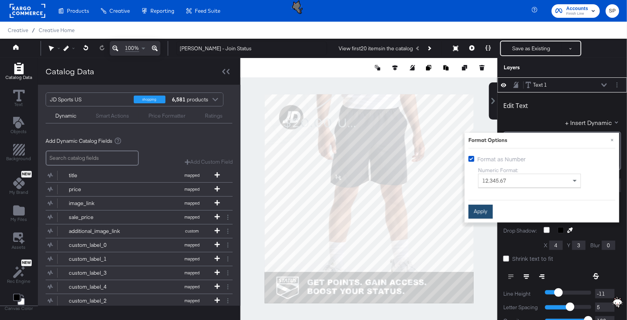
click at [478, 212] on button "Apply" at bounding box center [480, 211] width 24 height 14
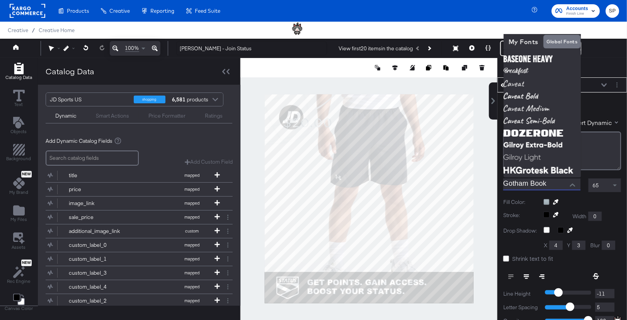
click at [546, 186] on input "Gotham Book" at bounding box center [536, 184] width 66 height 12
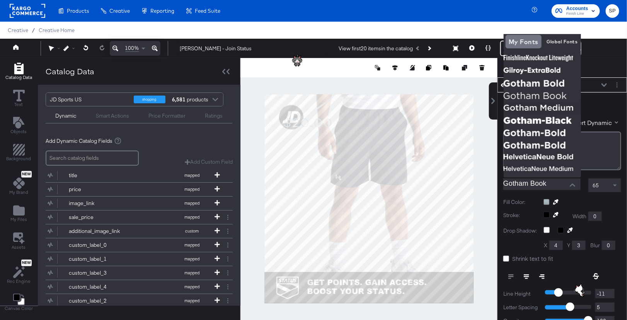
scroll to position [107, 0]
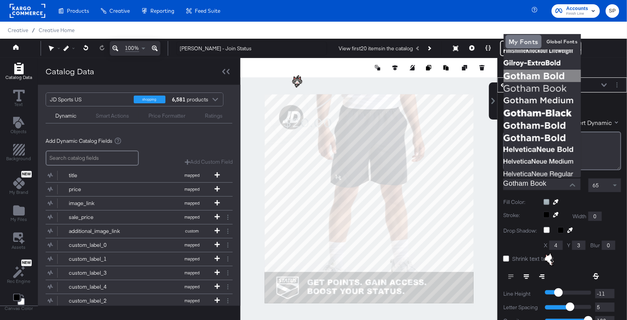
click at [536, 79] on img at bounding box center [541, 76] width 77 height 12
type input "Gotham Bold"
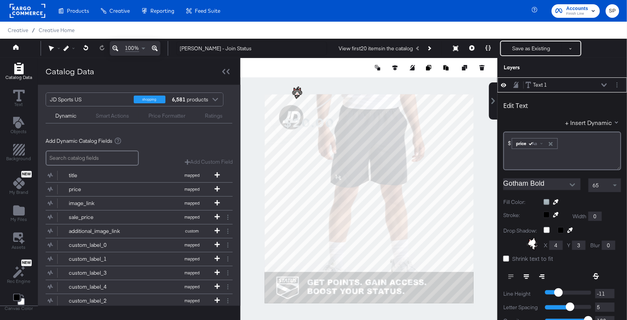
click at [601, 185] on div "65" at bounding box center [604, 184] width 32 height 13
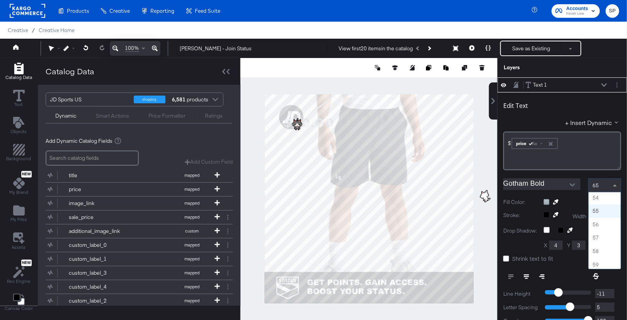
scroll to position [709, 0]
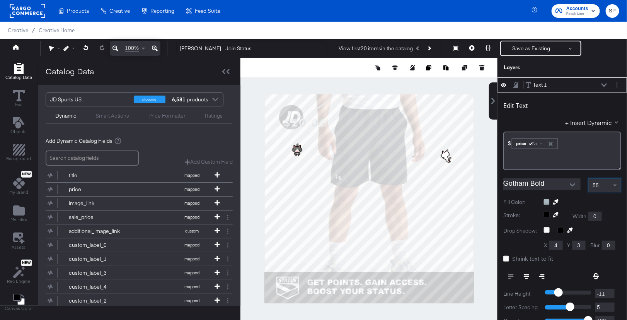
click at [527, 277] on icon at bounding box center [525, 276] width 5 height 5
click at [507, 257] on icon at bounding box center [506, 258] width 6 height 6
click at [0, 0] on input "Shrink text to fit" at bounding box center [0, 0] width 0 height 0
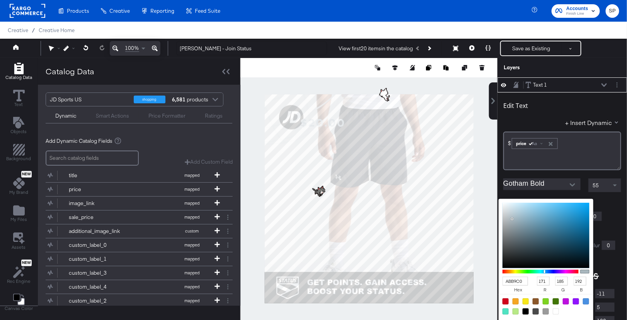
scroll to position [7, 0]
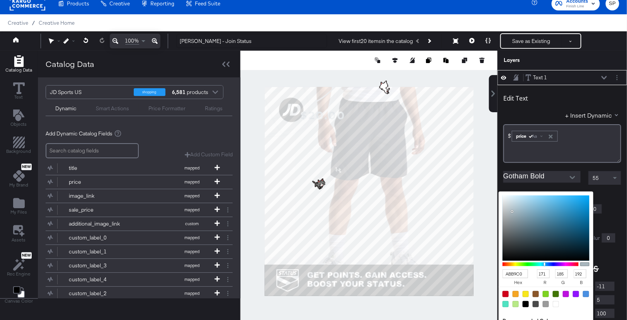
click at [546, 197] on div "ABB9C0 hex 171 r 185 g 192 b 100 a Recommended Colors" at bounding box center [582, 194] width 78 height 6
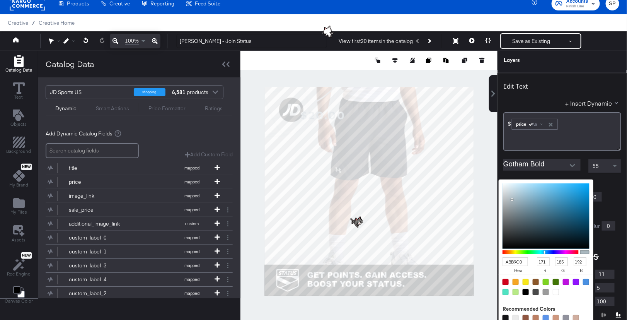
click at [505, 315] on div at bounding box center [505, 317] width 6 height 6
type input "141316"
type input "20"
type input "19"
type input "22"
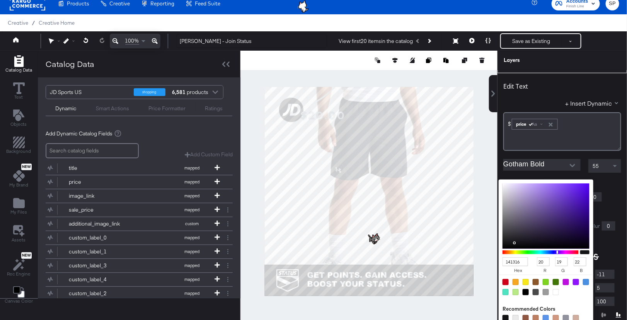
scroll to position [0, 0]
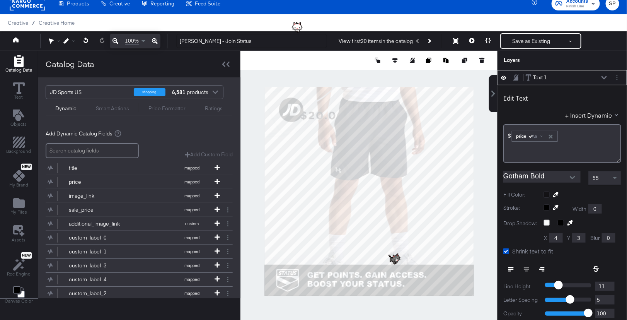
click at [604, 76] on icon at bounding box center [603, 78] width 5 height 4
type input "680"
type input "16"
type input "218"
type input "862"
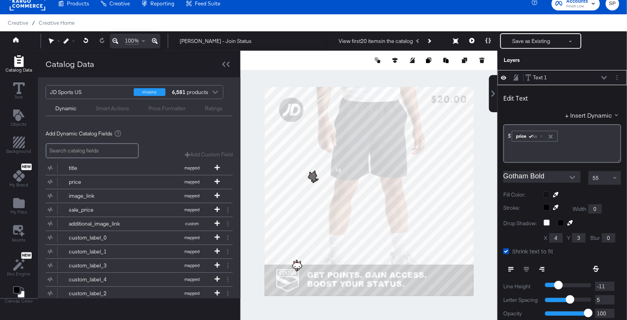
type input "184"
type input "868"
type input "0"
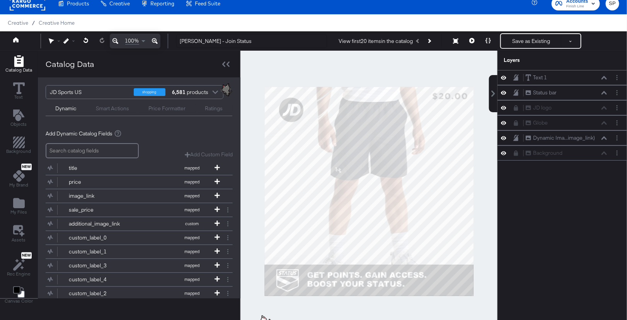
click at [483, 118] on div at bounding box center [368, 191] width 257 height 281
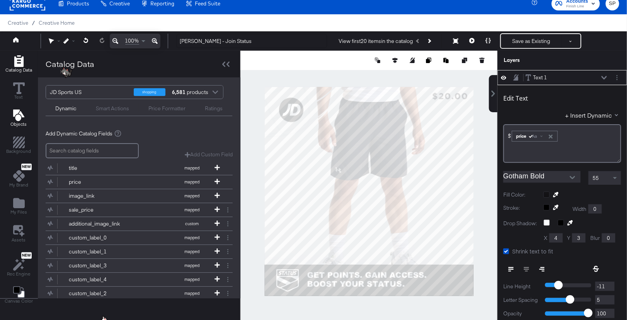
click at [16, 118] on icon "Add Text" at bounding box center [18, 115] width 11 height 12
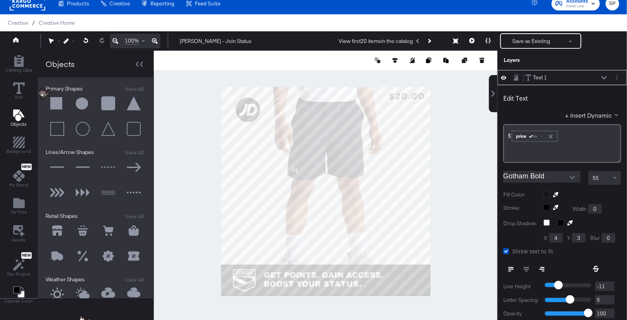
click at [102, 103] on button at bounding box center [108, 103] width 23 height 23
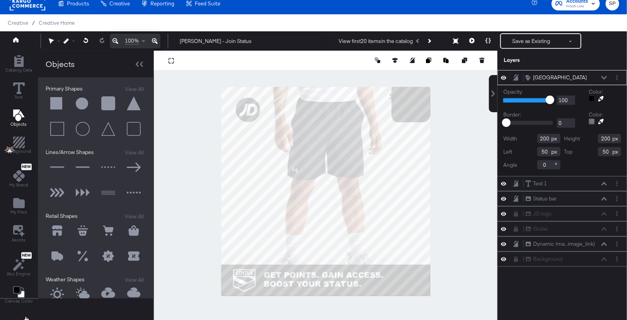
type input "880"
type input "-18"
type input "868"
type input "212"
type input "103"
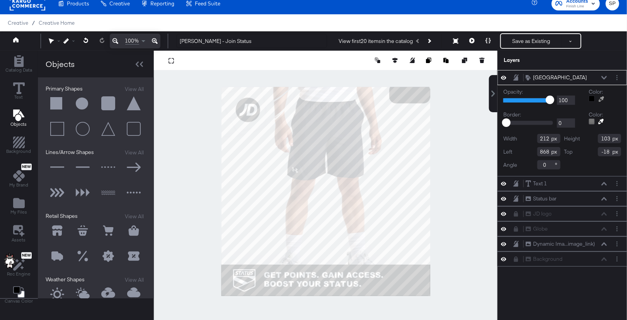
click at [601, 96] on icon at bounding box center [600, 98] width 5 height 5
click at [394, 120] on div at bounding box center [325, 191] width 343 height 281
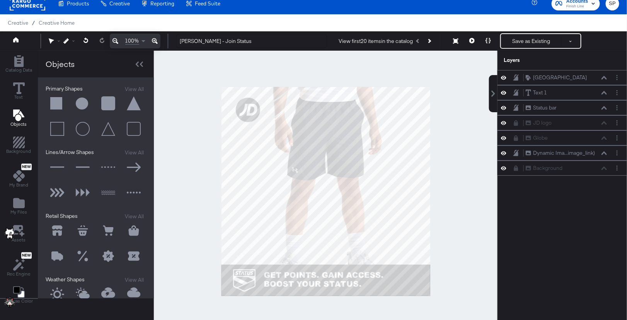
click at [453, 116] on div at bounding box center [325, 191] width 343 height 281
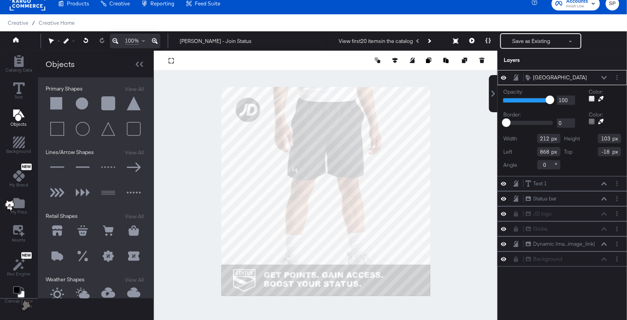
click at [604, 77] on icon at bounding box center [603, 78] width 5 height 4
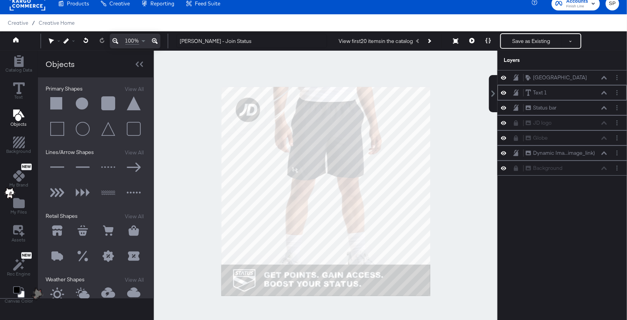
scroll to position [7, 0]
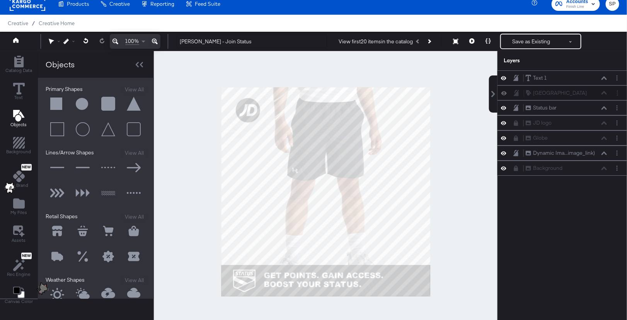
drag, startPoint x: 591, startPoint y: 77, endPoint x: 591, endPoint y: 98, distance: 21.3
click at [591, 98] on div "Rounded Square Rounded Square Text 1 Text 1 Status bar Status bar JD logo JD lo…" at bounding box center [561, 122] width 129 height 105
click at [529, 42] on button "Save as Existing" at bounding box center [531, 41] width 60 height 14
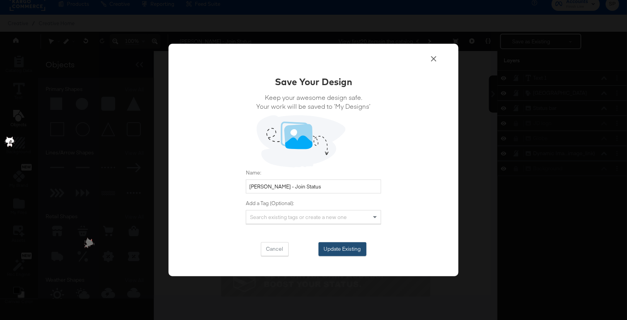
click at [350, 248] on button "Update Existing" at bounding box center [342, 249] width 48 height 14
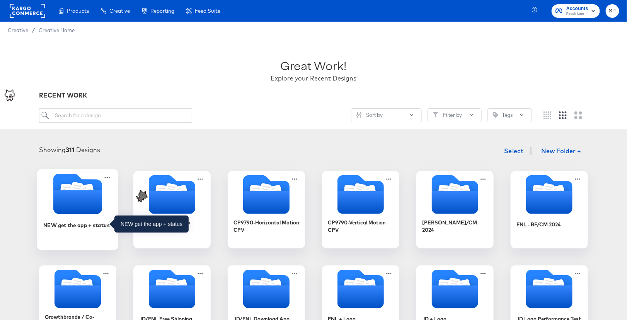
click at [64, 222] on div "NEW get the app + status" at bounding box center [76, 224] width 66 height 7
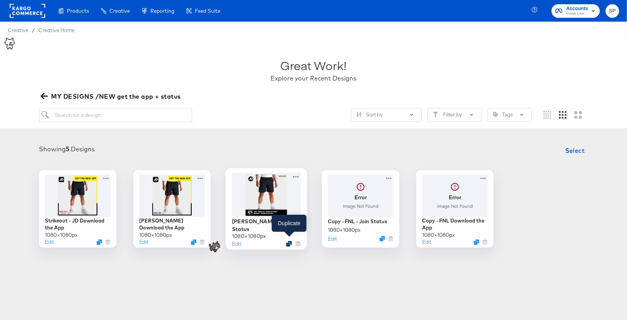
click at [290, 242] on icon "Duplicate" at bounding box center [289, 243] width 6 height 6
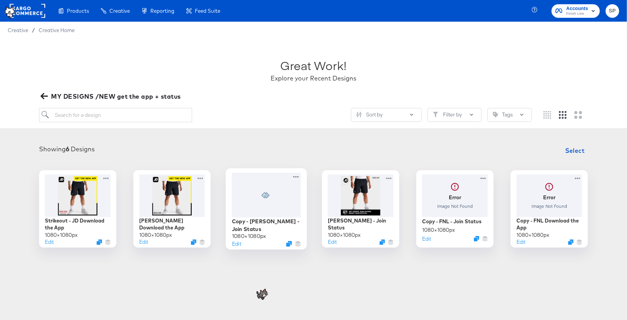
click at [274, 200] on div at bounding box center [266, 194] width 69 height 44
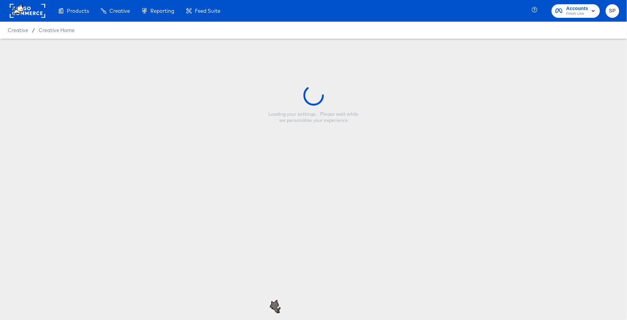
type input "Copy - FP - JD - Join Status"
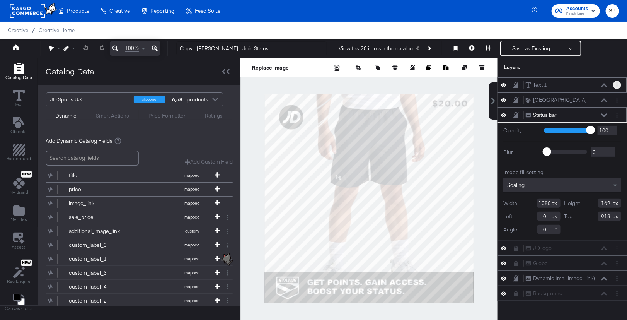
click at [617, 84] on circle "Layer Options" at bounding box center [616, 84] width 1 height 1
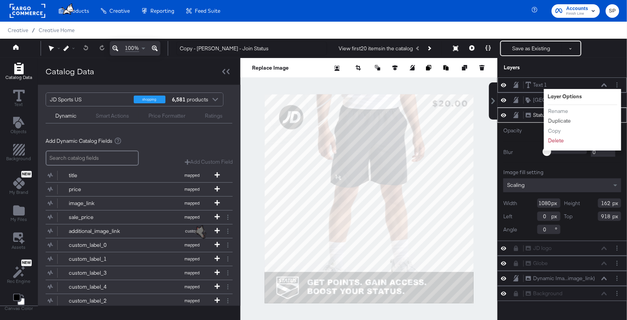
click at [562, 120] on button "Duplicate" at bounding box center [559, 121] width 24 height 8
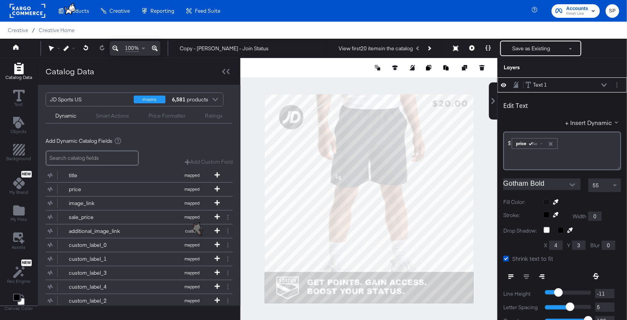
scroll to position [7, 0]
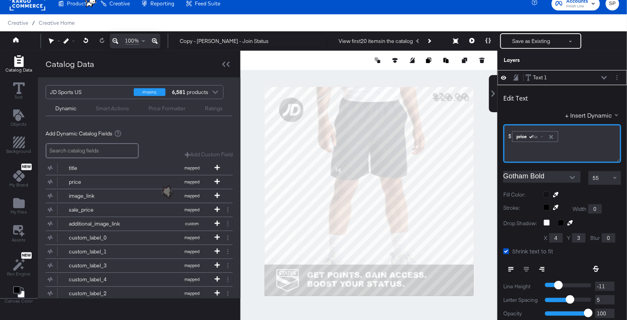
click at [577, 138] on div "$ ﻿ price Aa ﻿" at bounding box center [562, 135] width 108 height 13
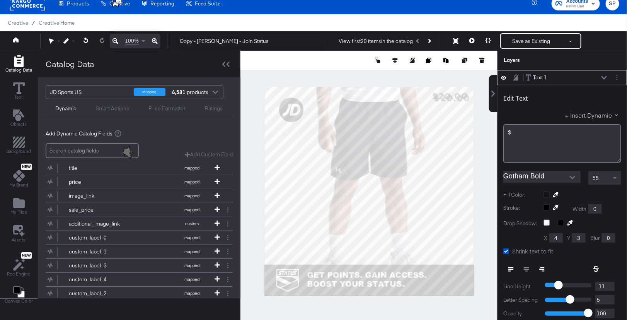
click at [600, 114] on button "+ Insert Dynamic" at bounding box center [593, 115] width 56 height 8
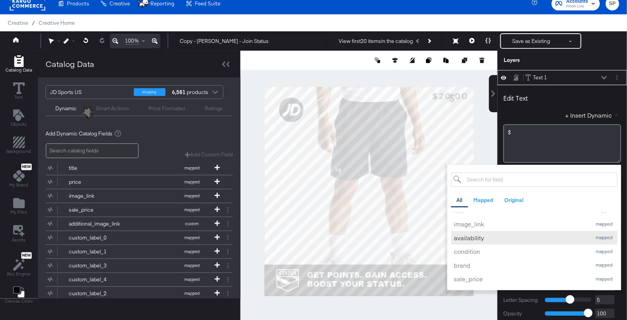
scroll to position [67, 0]
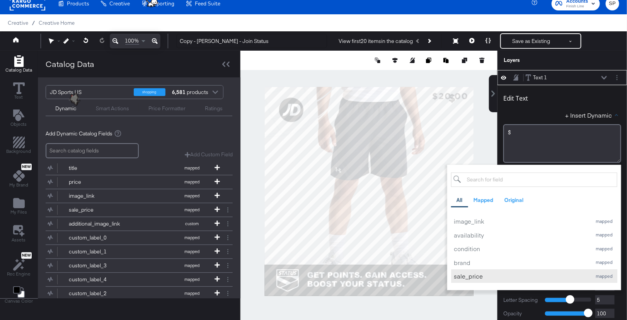
click at [500, 277] on div "sale_price" at bounding box center [521, 276] width 134 height 8
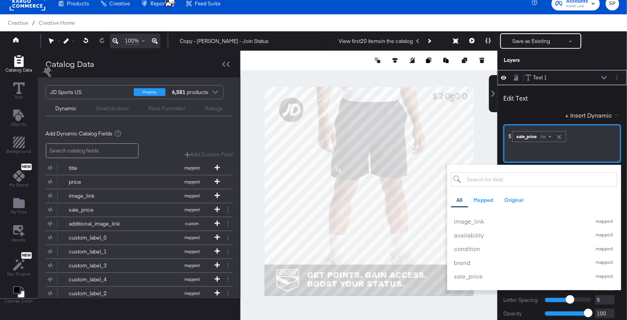
click at [538, 135] on div "Aa" at bounding box center [545, 136] width 18 height 6
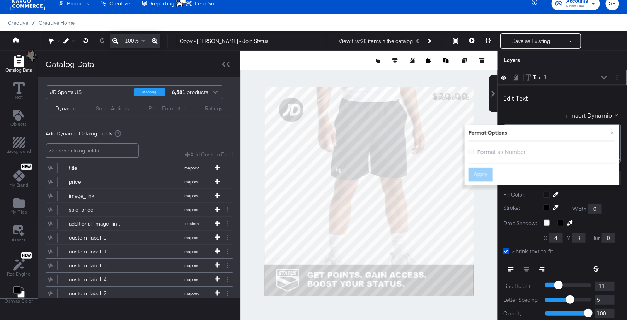
click at [490, 150] on span "Format as Number" at bounding box center [501, 152] width 48 height 8
click at [0, 0] on input "Format as Number" at bounding box center [0, 0] width 0 height 0
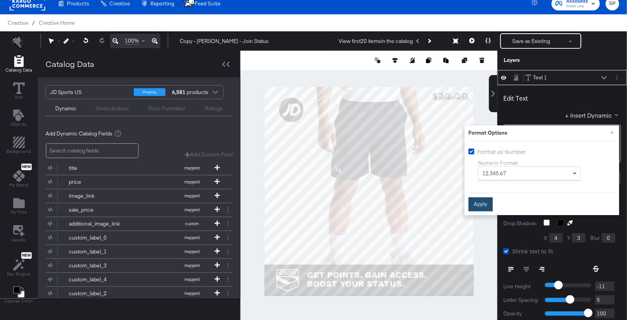
click at [484, 205] on button "Apply" at bounding box center [480, 204] width 24 height 14
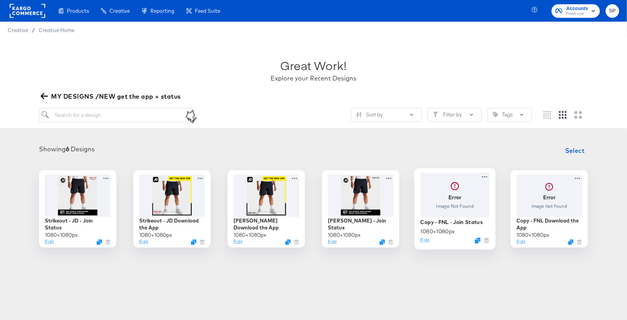
click at [466, 209] on div at bounding box center [454, 194] width 69 height 44
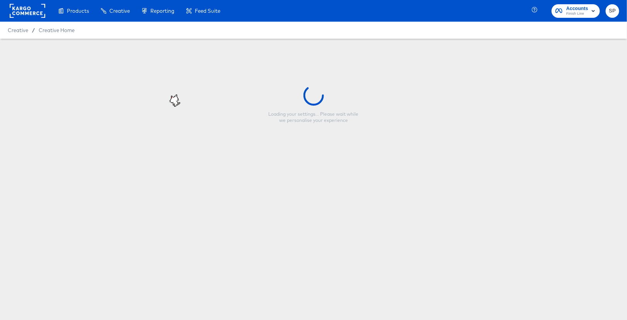
type input "Copy - FNL - Join Status"
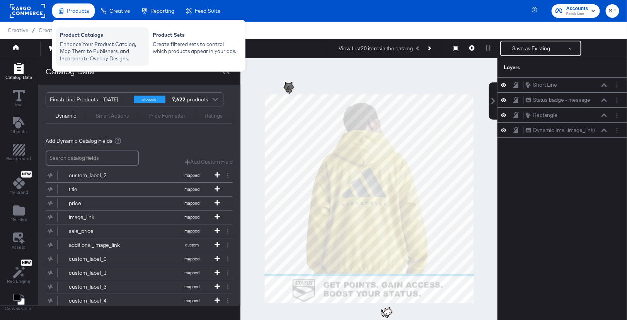
click at [78, 61] on div "Enhance Your Product Catalog, Map Them to Publishers, and Incorporate Overlay D…" at bounding box center [102, 52] width 85 height 22
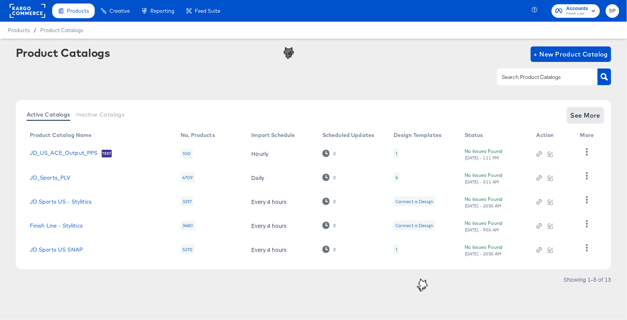
click at [585, 116] on span "See More" at bounding box center [585, 115] width 30 height 11
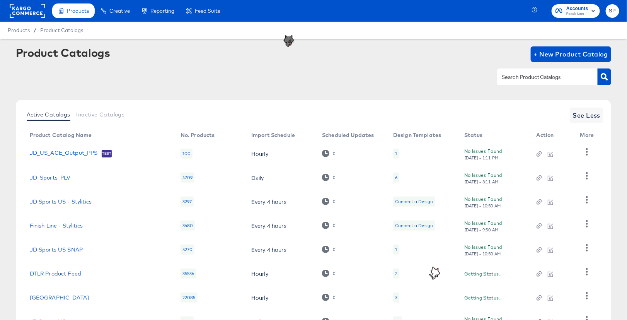
scroll to position [112, 0]
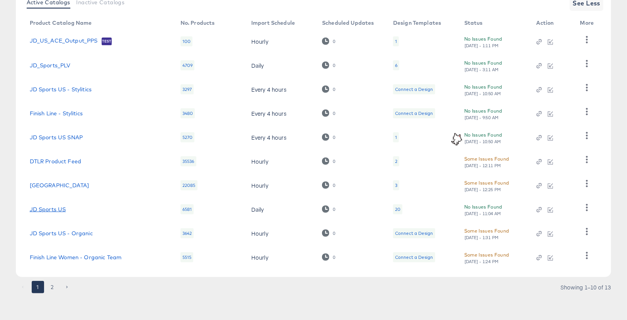
click at [51, 209] on link "JD Sports US" at bounding box center [48, 209] width 36 height 6
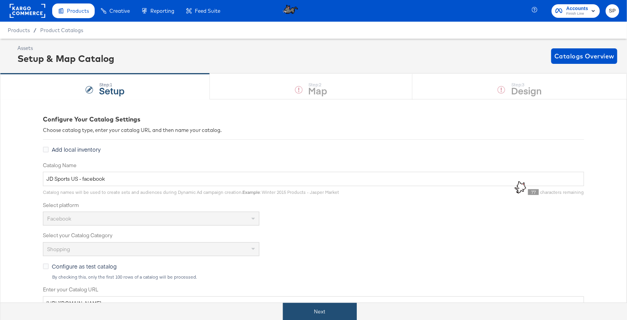
click at [316, 314] on button "Next" at bounding box center [320, 311] width 74 height 17
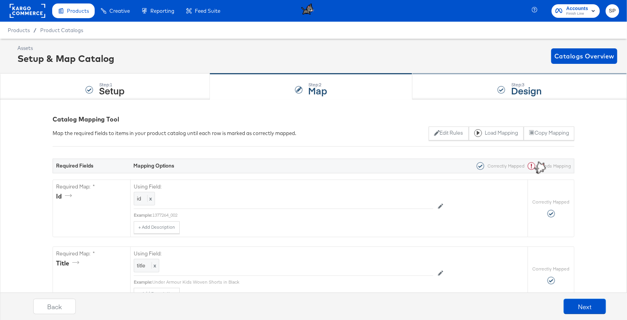
click at [495, 90] on div "Step: 3 Design" at bounding box center [519, 86] width 214 height 25
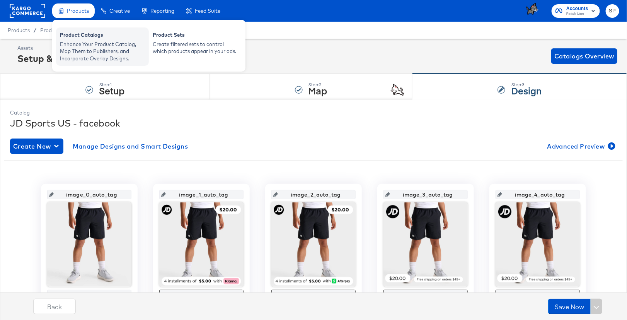
click at [98, 48] on div "Enhance Your Product Catalog, Map Them to Publishers, and Incorporate Overlay D…" at bounding box center [102, 52] width 85 height 22
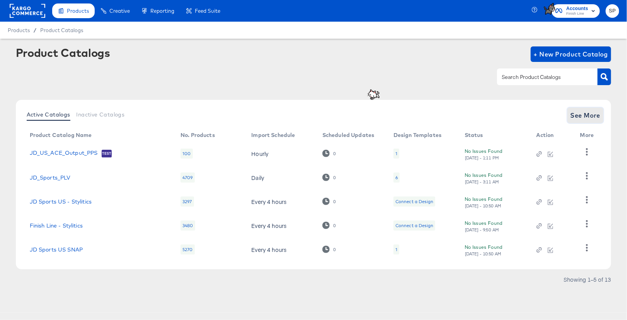
click at [583, 121] on button "See More" at bounding box center [585, 114] width 36 height 15
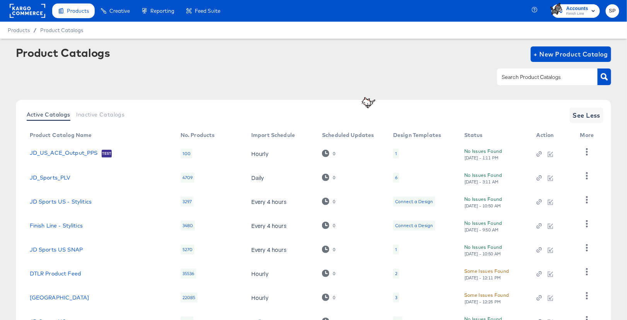
scroll to position [112, 0]
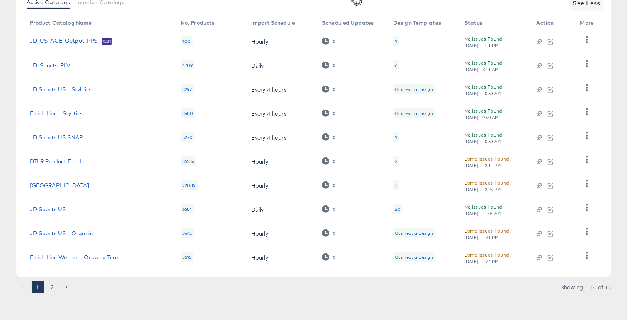
click at [51, 289] on button "2" at bounding box center [52, 286] width 12 height 12
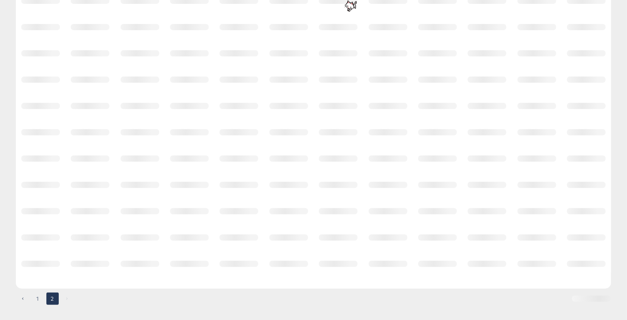
scroll to position [0, 0]
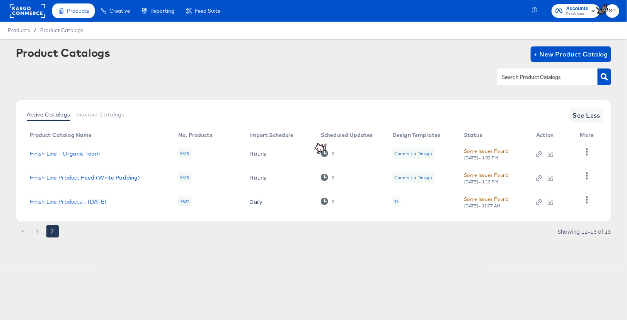
click at [87, 201] on link "Finish Line Products - [DATE]" at bounding box center [68, 201] width 76 height 6
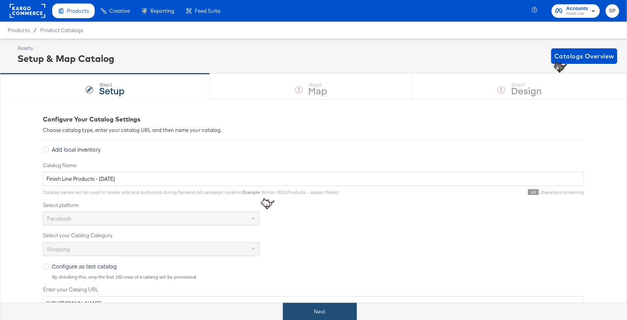
click at [321, 306] on button "Next" at bounding box center [320, 311] width 74 height 17
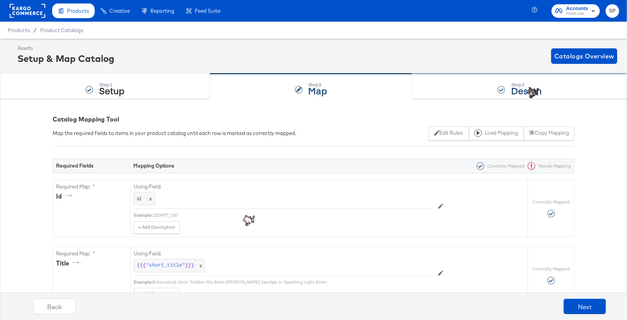
click at [495, 86] on div "Step: 3 Design" at bounding box center [519, 86] width 214 height 25
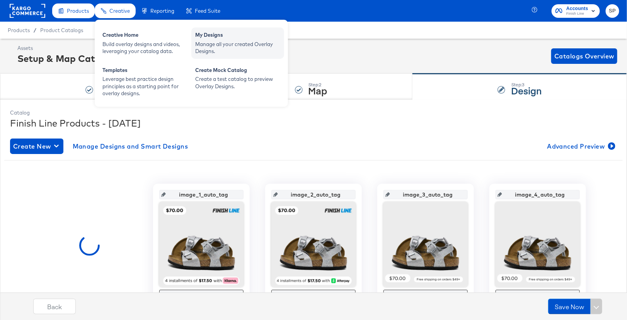
click at [215, 40] on div "My Designs" at bounding box center [237, 35] width 85 height 9
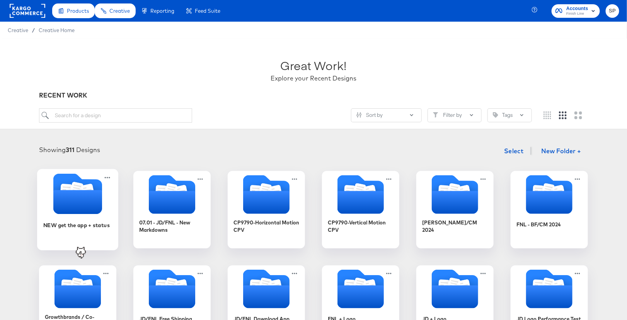
click at [75, 198] on icon "Folder" at bounding box center [77, 202] width 49 height 24
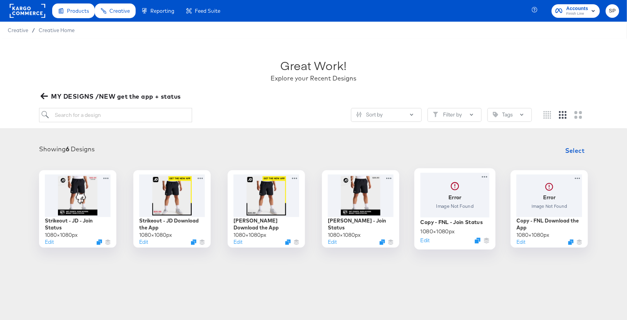
click at [464, 204] on div at bounding box center [454, 194] width 69 height 44
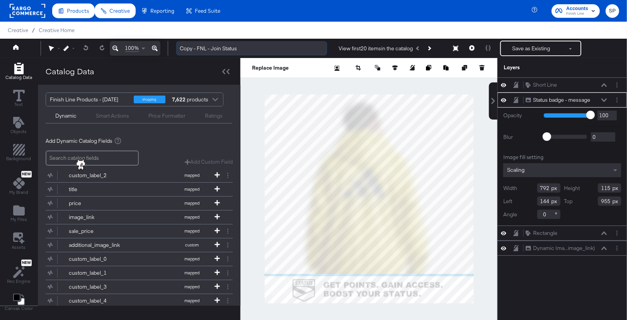
click at [182, 47] on input "Copy - FNL - Join Status" at bounding box center [251, 48] width 151 height 14
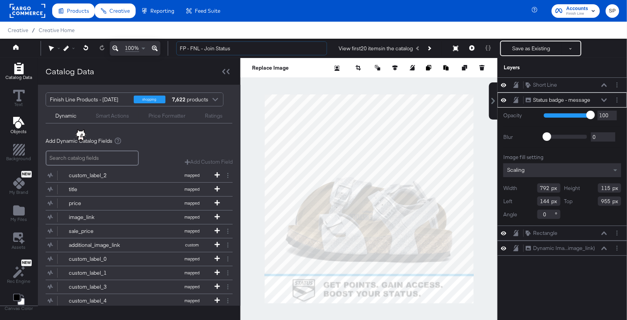
type input "FP - FNL - Join Status"
click at [17, 127] on div "Objects" at bounding box center [19, 126] width 16 height 18
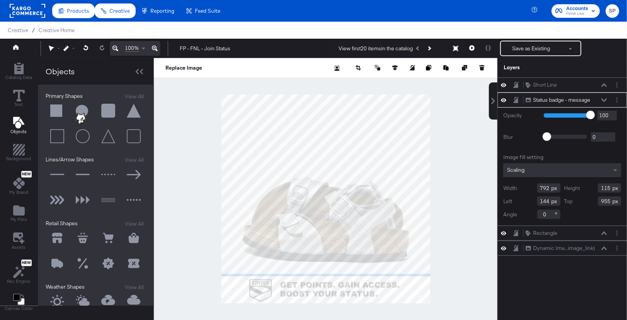
click at [110, 110] on button at bounding box center [108, 110] width 23 height 23
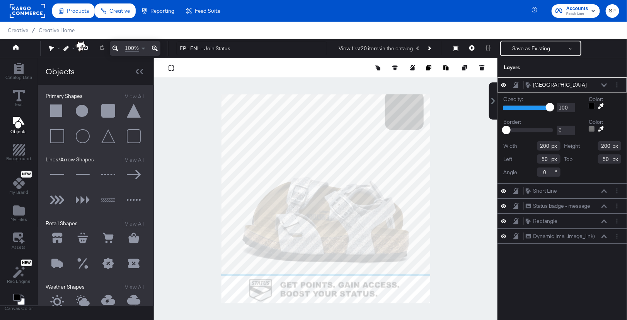
type input "892"
type input "-16"
type input "880"
type input "-14"
type input "822"
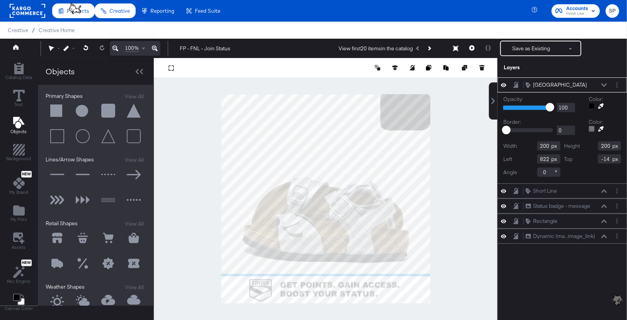
type input "258"
type input "136"
click at [18, 94] on icon at bounding box center [19, 96] width 12 height 12
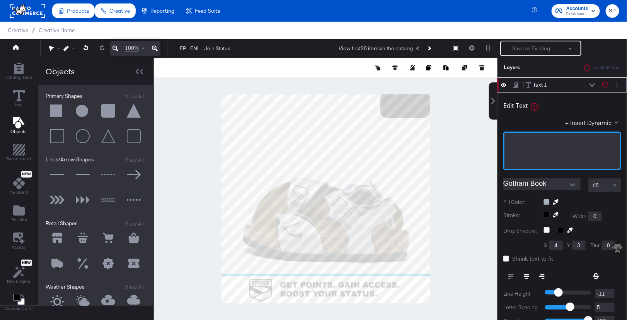
click at [509, 132] on div "﻿" at bounding box center [562, 150] width 118 height 39
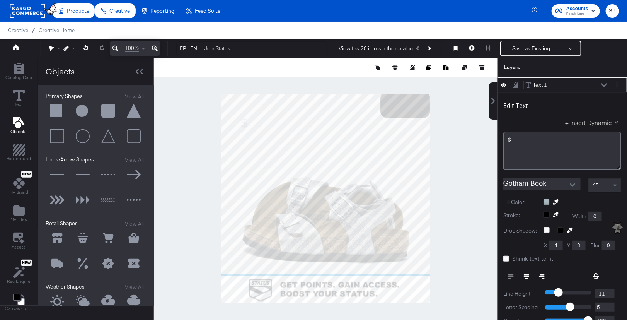
click at [604, 125] on button "+ Insert Dynamic" at bounding box center [593, 122] width 56 height 8
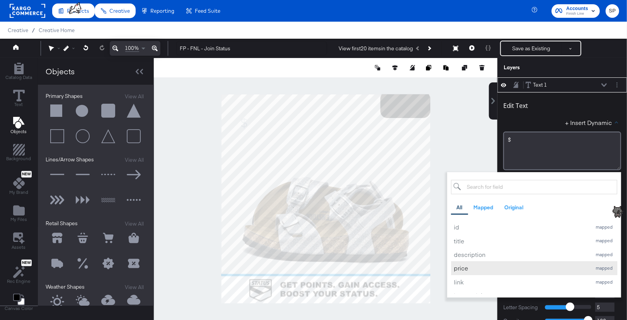
click at [488, 266] on div "price" at bounding box center [521, 267] width 134 height 8
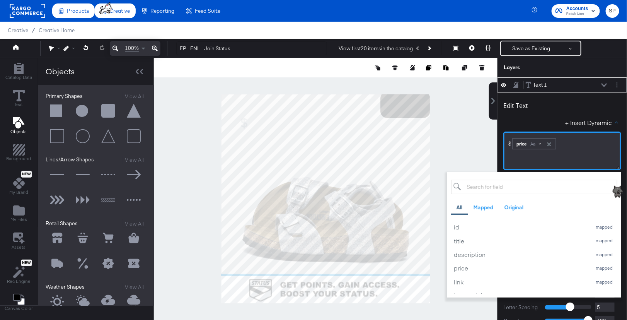
click at [537, 142] on div "Aa" at bounding box center [535, 144] width 18 height 6
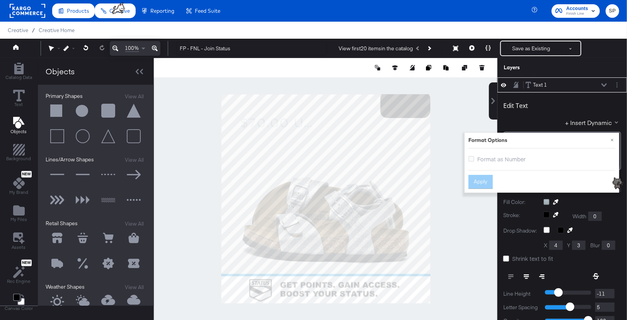
click at [478, 155] on span "Format as Number" at bounding box center [501, 159] width 48 height 8
click at [0, 0] on input "Format as Number" at bounding box center [0, 0] width 0 height 0
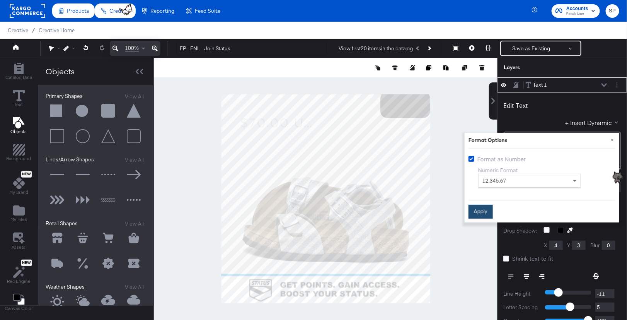
click at [480, 207] on button "Apply" at bounding box center [480, 211] width 24 height 14
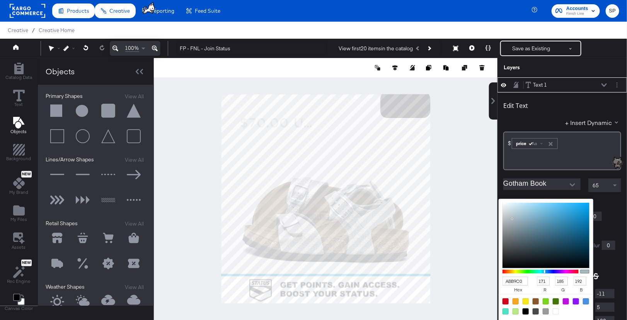
scroll to position [7, 0]
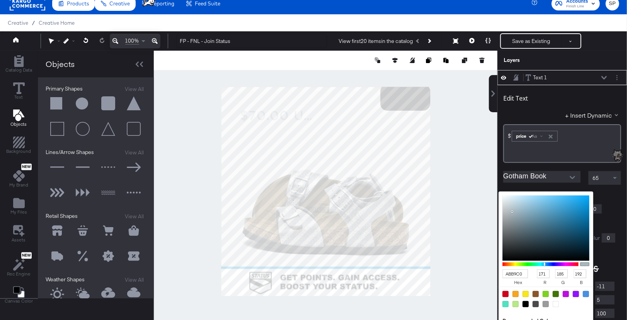
click at [547, 197] on div "ABB9C0 hex 171 r 185 g 192 b 100 a Recommended Colors" at bounding box center [582, 194] width 78 height 6
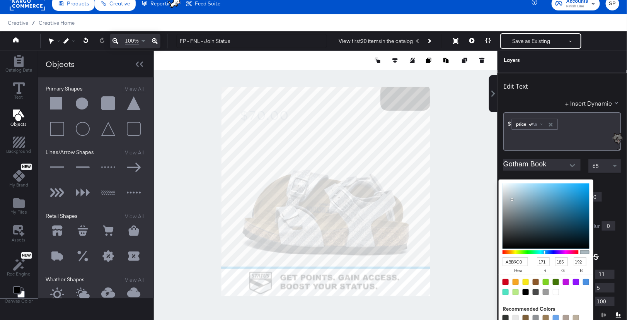
click at [527, 291] on div at bounding box center [525, 292] width 6 height 6
type input "000000"
type input "0"
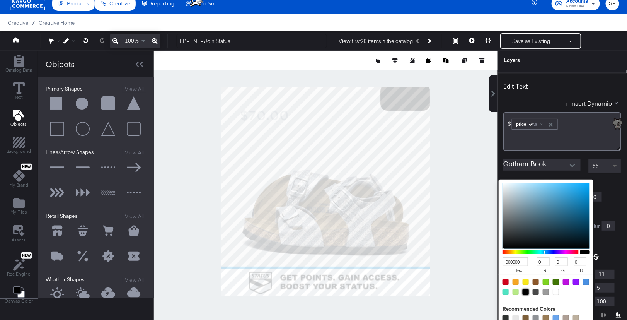
click at [612, 169] on span at bounding box center [616, 165] width 10 height 13
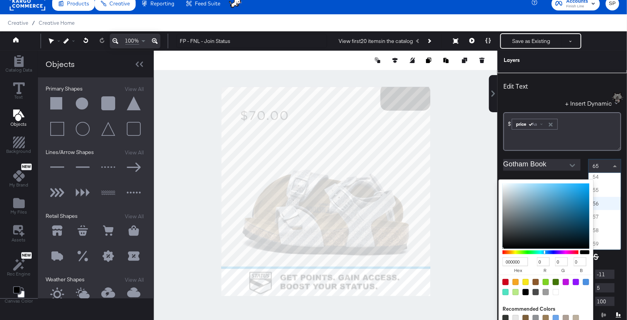
scroll to position [710, 0]
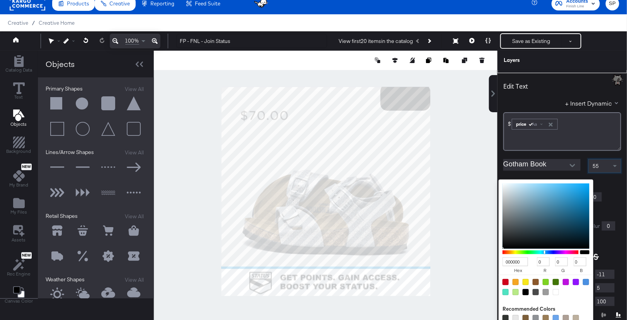
click at [566, 161] on div at bounding box center [572, 166] width 16 height 12
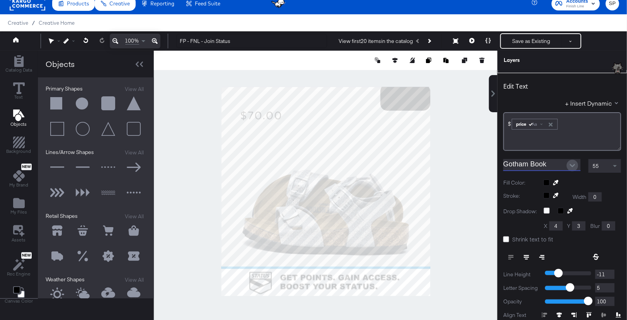
click at [573, 163] on icon "Open" at bounding box center [571, 165] width 5 height 5
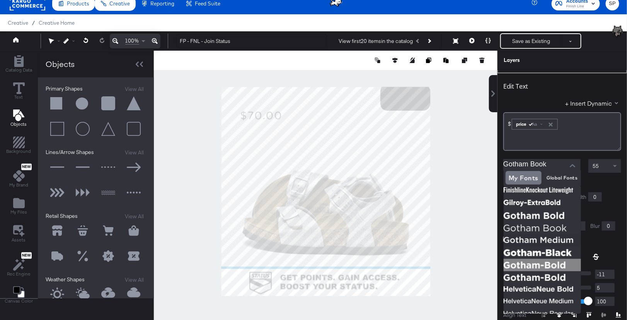
scroll to position [102, 0]
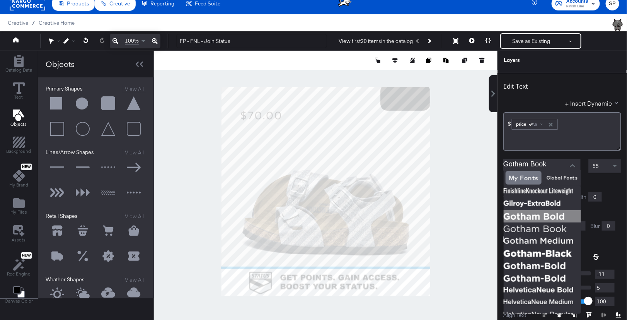
click at [527, 217] on img at bounding box center [541, 216] width 77 height 12
type input "Gotham Bold"
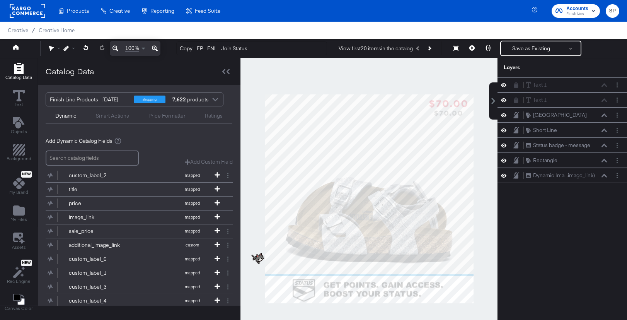
scroll to position [7, 0]
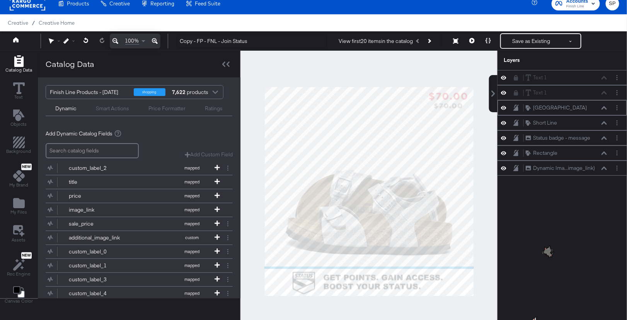
click at [606, 107] on icon at bounding box center [603, 107] width 5 height 3
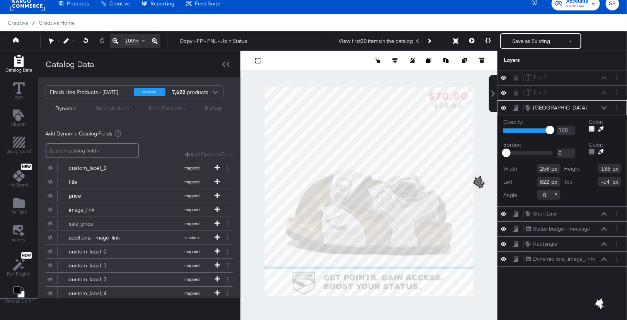
type input "143"
click at [484, 125] on div at bounding box center [368, 191] width 257 height 281
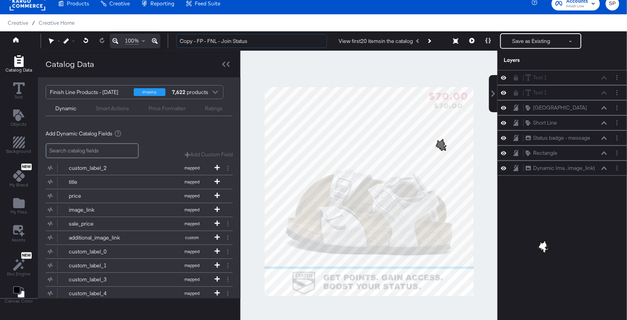
drag, startPoint x: 203, startPoint y: 42, endPoint x: 158, endPoint y: 39, distance: 44.9
click at [158, 39] on div "100% Copy - FP - FNL - Join Status View first 20 items in the catalog Resize Sa…" at bounding box center [313, 40] width 627 height 19
type input "Strikeout - FNL - Join Status"
click at [515, 38] on button "Save as Existing" at bounding box center [531, 41] width 60 height 14
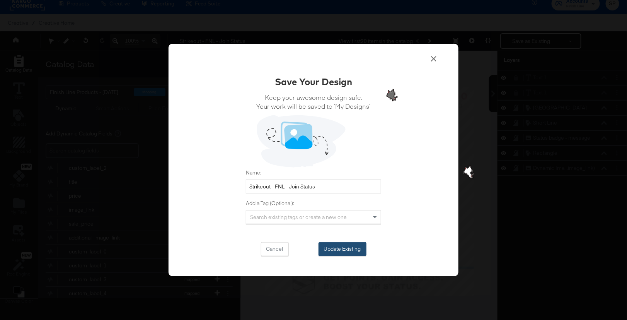
click at [330, 246] on button "Update Existing" at bounding box center [342, 249] width 48 height 14
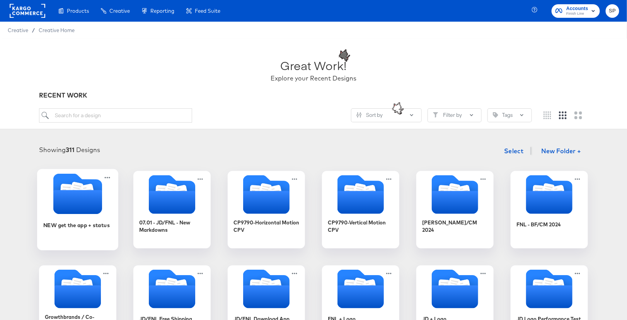
click at [71, 203] on icon "Folder" at bounding box center [77, 202] width 49 height 24
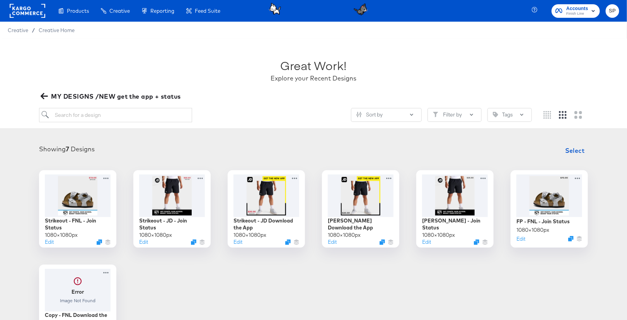
scroll to position [60, 0]
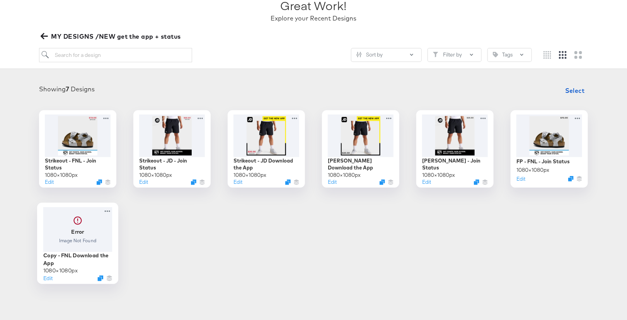
click at [73, 230] on div at bounding box center [77, 229] width 69 height 45
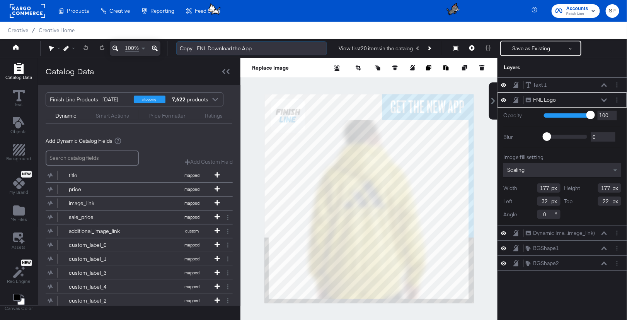
click at [187, 50] on input "Copy - FNL Download the App" at bounding box center [251, 48] width 151 height 14
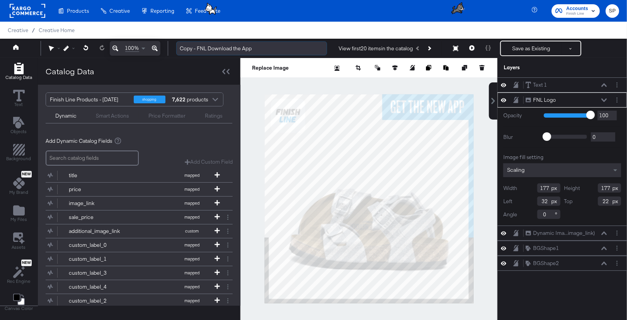
click at [187, 50] on input "Copy - FNL Download the App" at bounding box center [251, 48] width 151 height 14
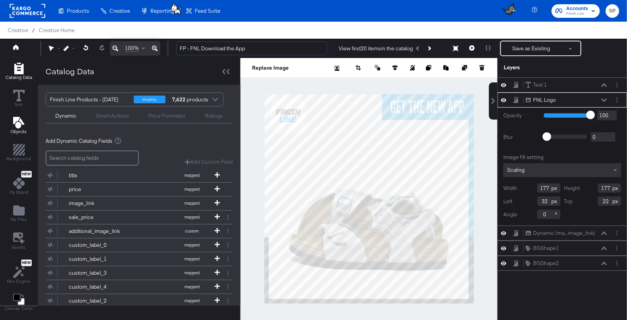
type input "FP - FNL Download the App"
click at [17, 117] on icon "Add Text" at bounding box center [18, 123] width 11 height 12
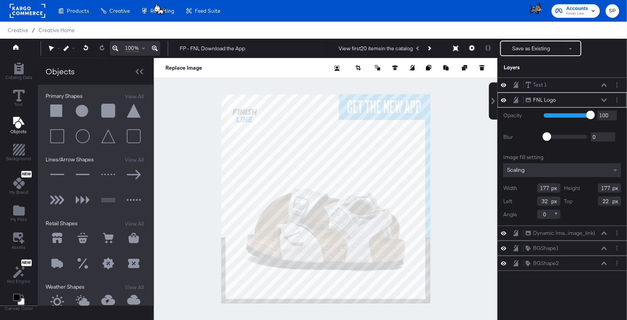
click at [50, 112] on button at bounding box center [57, 110] width 23 height 23
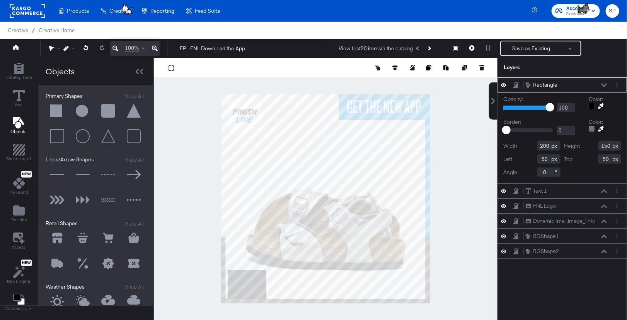
type input "32"
type input "908"
type input "21"
type input "221"
click at [15, 98] on icon at bounding box center [19, 96] width 12 height 12
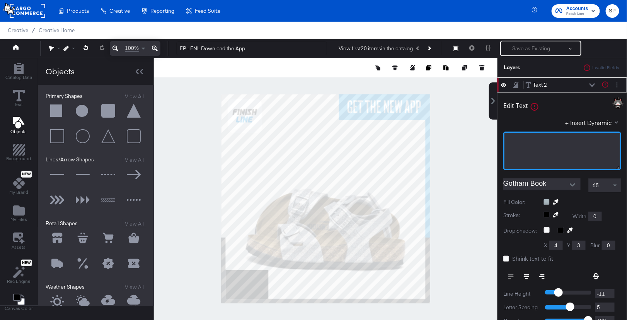
click at [537, 151] on div "﻿" at bounding box center [562, 150] width 118 height 39
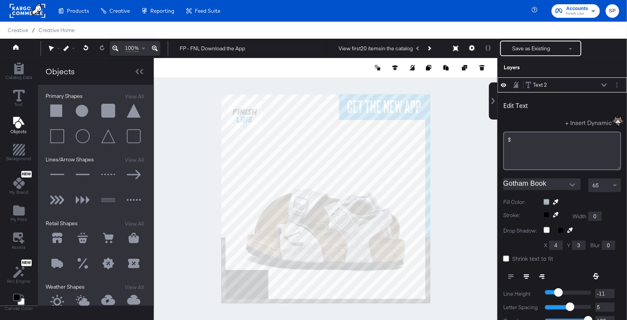
click at [590, 125] on button "+ Insert Dynamic" at bounding box center [593, 122] width 56 height 8
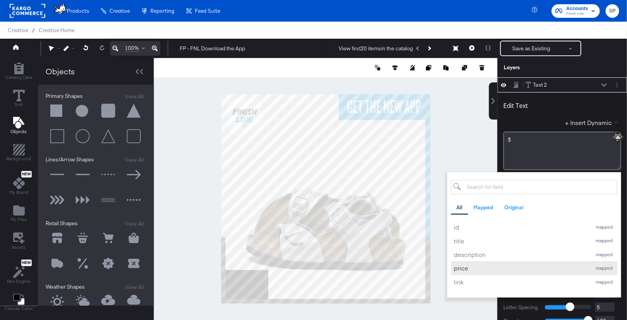
click at [499, 270] on div "price" at bounding box center [521, 267] width 134 height 8
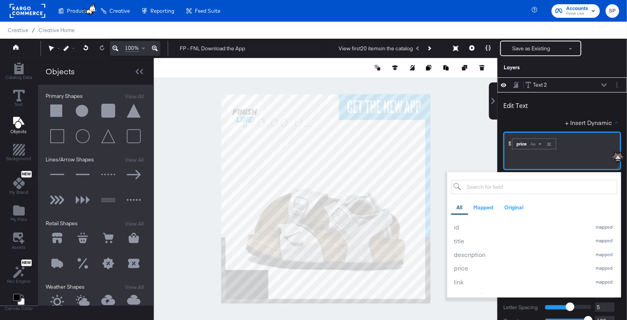
click at [542, 143] on div "Aa" at bounding box center [535, 144] width 18 height 6
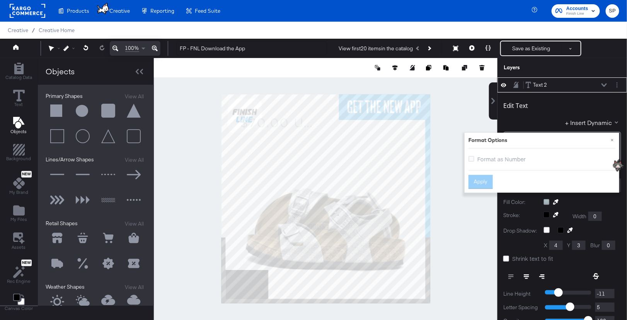
click at [481, 158] on span "Format as Number" at bounding box center [501, 159] width 48 height 8
click at [0, 0] on input "Format as Number" at bounding box center [0, 0] width 0 height 0
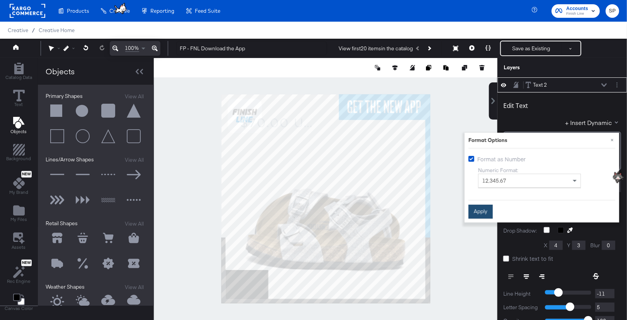
click at [483, 211] on button "Apply" at bounding box center [480, 211] width 24 height 14
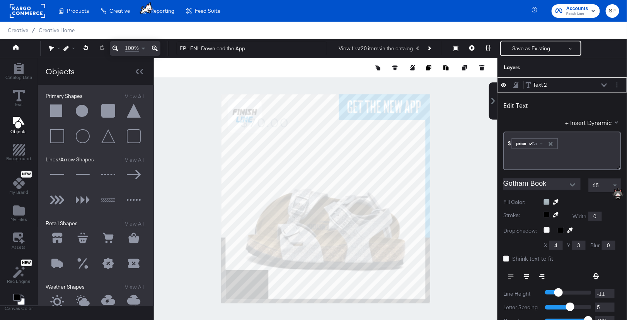
click at [525, 276] on icon at bounding box center [525, 276] width 5 height 5
click at [522, 258] on span "Shrink text to fit" at bounding box center [532, 258] width 41 height 8
click at [0, 0] on input "Shrink text to fit" at bounding box center [0, 0] width 0 height 0
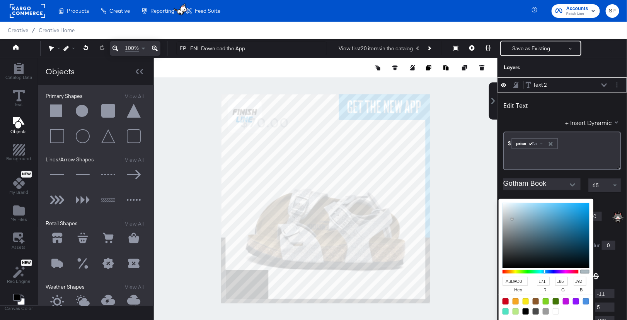
scroll to position [7, 0]
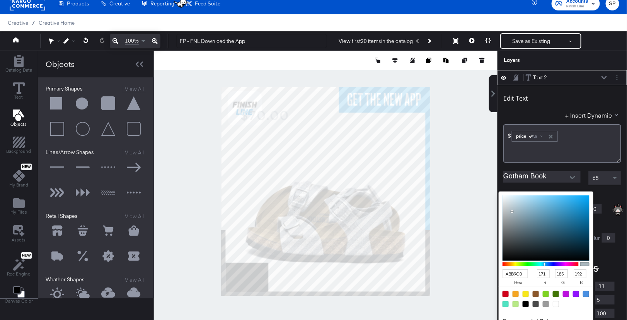
click at [546, 197] on div "ABB9C0 hex 171 r 185 g 192 b 100 a Recommended Colors Guides" at bounding box center [582, 194] width 78 height 6
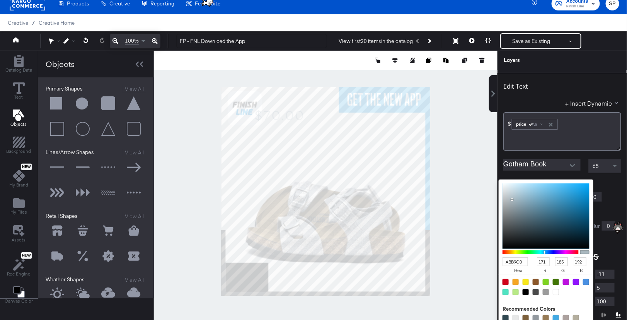
click at [525, 291] on div at bounding box center [525, 292] width 6 height 6
type input "000000"
type input "0"
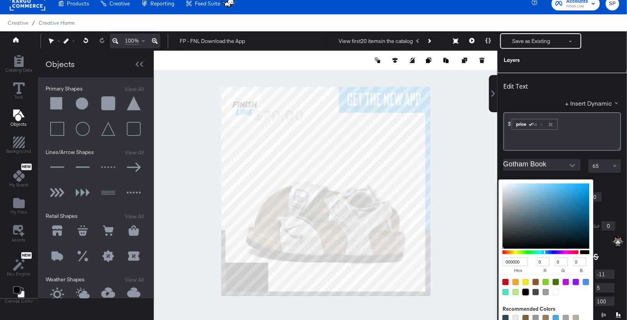
click at [560, 165] on input "Gotham Book" at bounding box center [536, 165] width 66 height 12
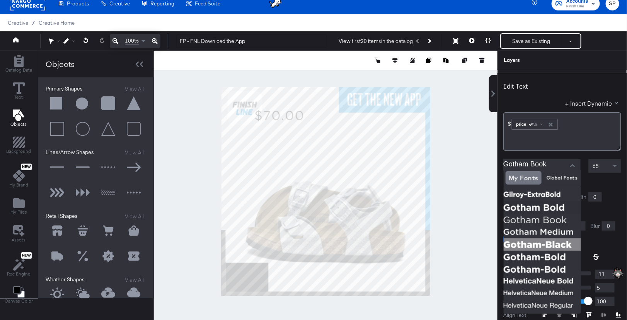
scroll to position [109, 0]
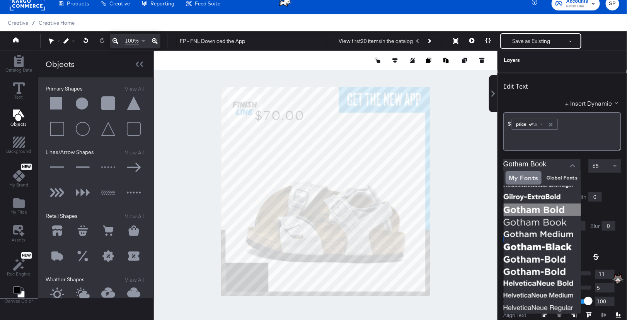
click at [544, 209] on img at bounding box center [541, 209] width 77 height 12
type input "Gotham Bold"
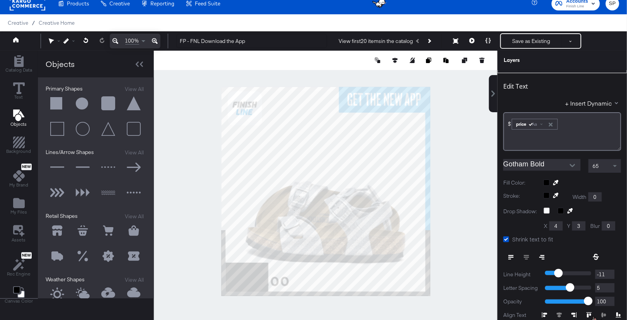
type input "21"
type input "958"
type input "180"
type input "48"
type input "194"
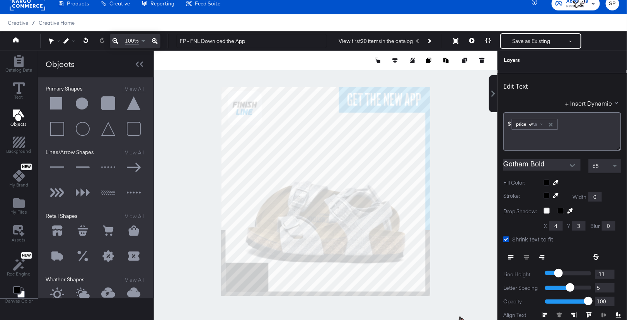
scroll to position [0, 0]
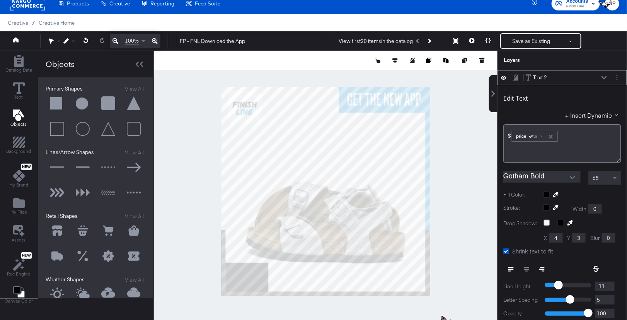
click at [517, 75] on icon at bounding box center [515, 77] width 5 height 7
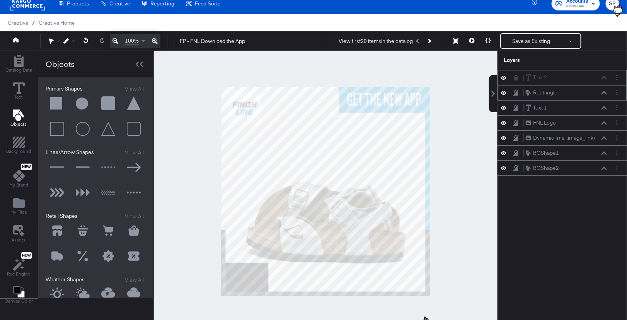
click at [604, 93] on icon at bounding box center [603, 93] width 5 height 4
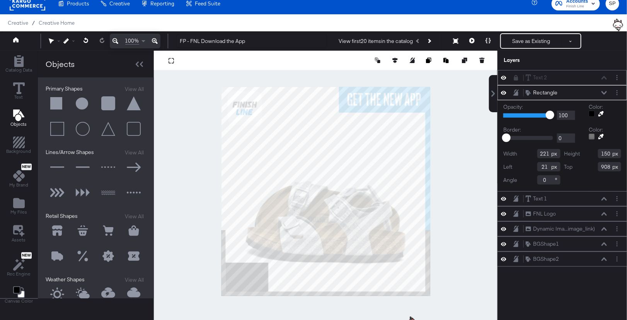
click at [602, 111] on icon at bounding box center [600, 113] width 5 height 5
click at [307, 271] on div at bounding box center [325, 191] width 343 height 281
type input "245"
type input "958"
type input "100"
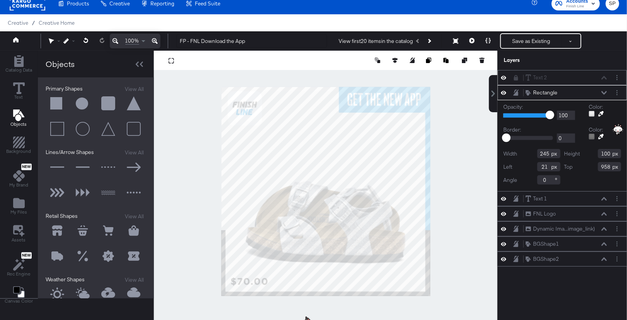
click at [478, 186] on div at bounding box center [325, 191] width 343 height 281
click at [517, 41] on button "Save as Existing" at bounding box center [531, 41] width 60 height 14
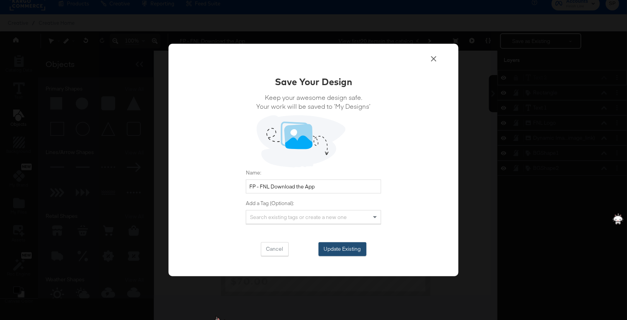
click at [338, 251] on button "Update Existing" at bounding box center [342, 249] width 48 height 14
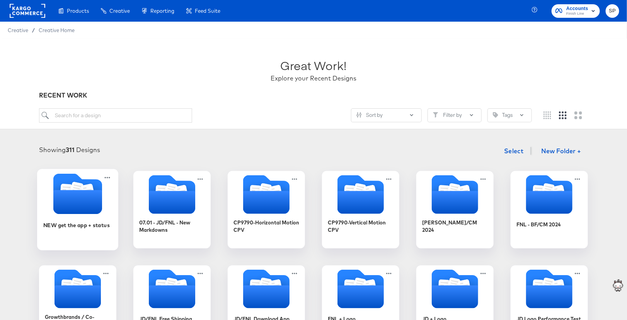
click at [83, 216] on div "NEW get the app + status" at bounding box center [77, 231] width 69 height 30
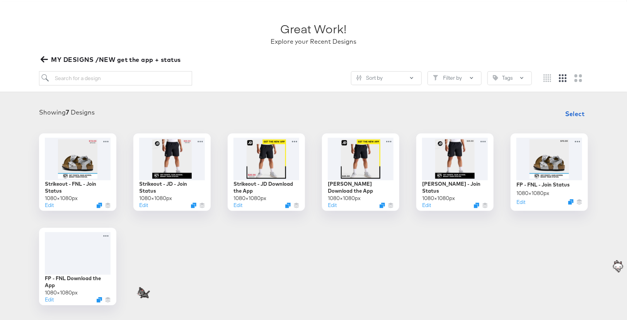
scroll to position [38, 0]
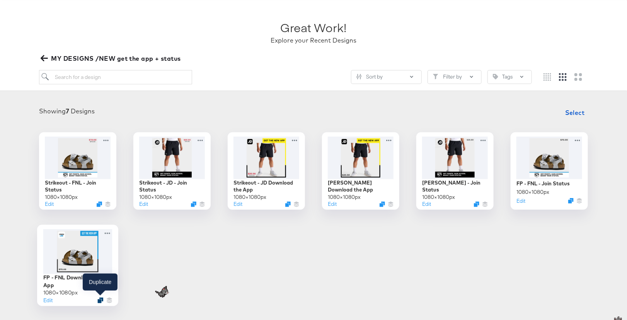
click at [100, 300] on icon "Duplicate" at bounding box center [100, 300] width 6 height 6
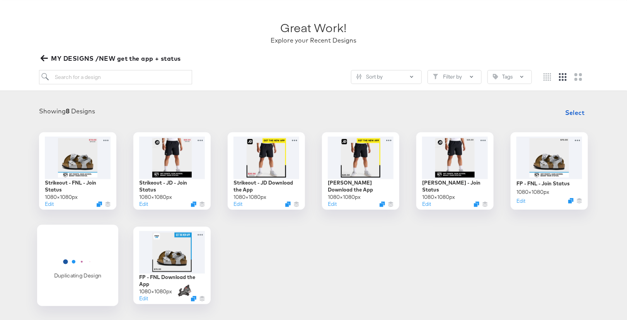
click at [92, 252] on icon "Horizontal loader" at bounding box center [78, 261] width 41 height 20
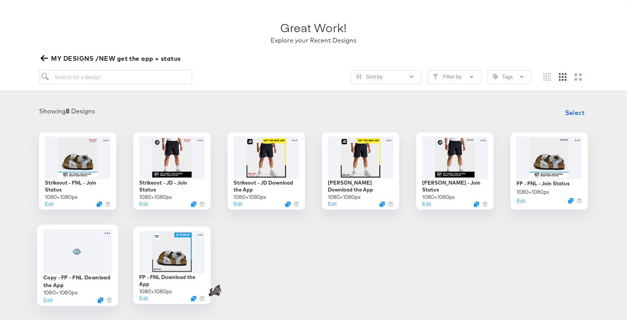
click at [71, 253] on icon at bounding box center [78, 251] width 14 height 6
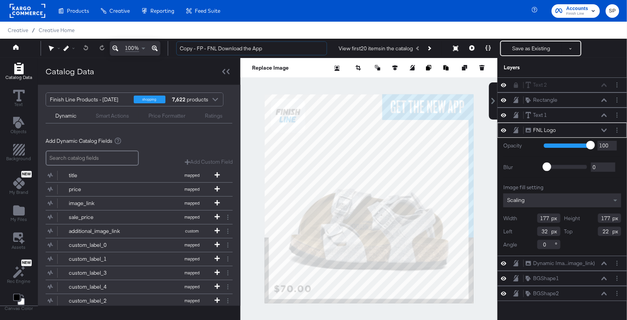
drag, startPoint x: 202, startPoint y: 49, endPoint x: 150, endPoint y: 45, distance: 52.3
click at [150, 45] on div "100% Copy - FP - FNL Download the App View first 20 items in the catalog Save a…" at bounding box center [313, 48] width 627 height 19
type input "Strikeout - FNL Download the App"
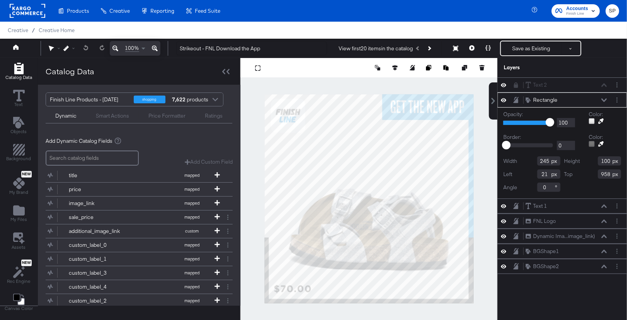
type input "23"
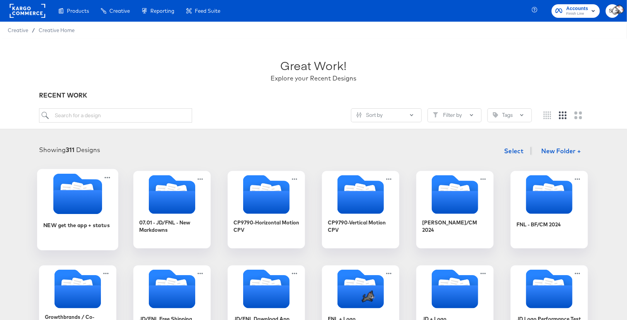
click at [75, 207] on icon "Folder" at bounding box center [77, 202] width 49 height 24
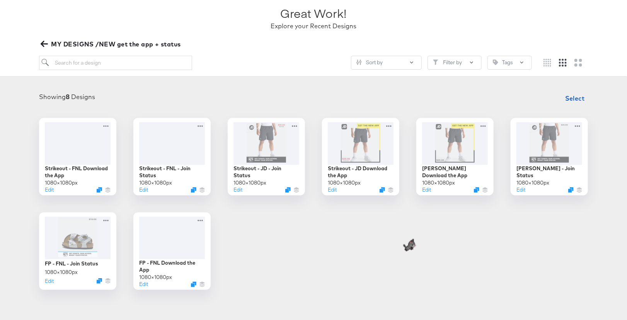
scroll to position [58, 0]
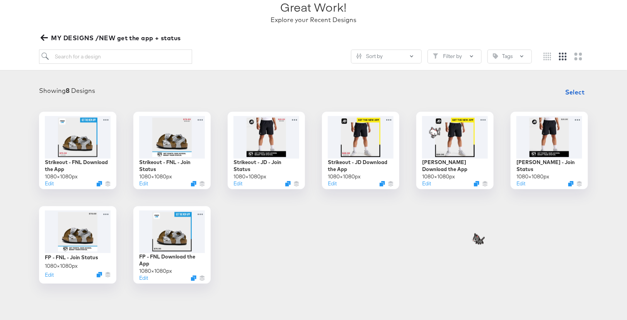
click at [44, 37] on icon "button" at bounding box center [44, 38] width 7 height 6
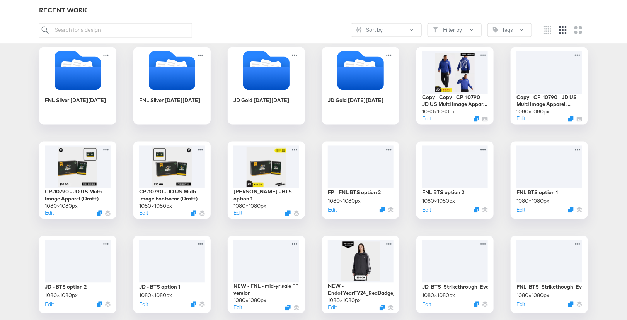
scroll to position [617, 0]
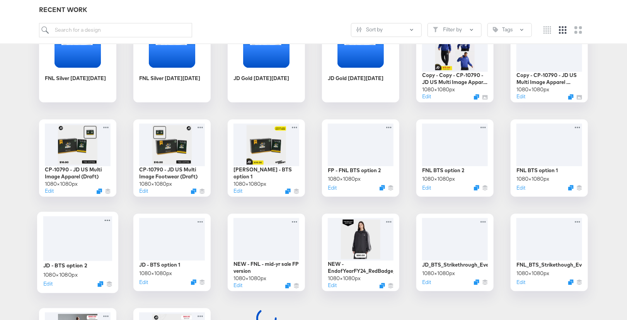
click at [65, 243] on div at bounding box center [77, 238] width 69 height 45
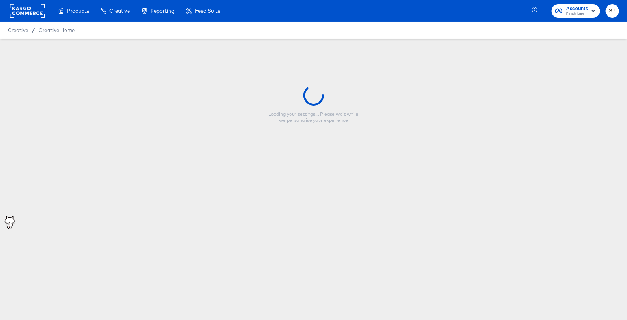
type input "JD - BTS option 2"
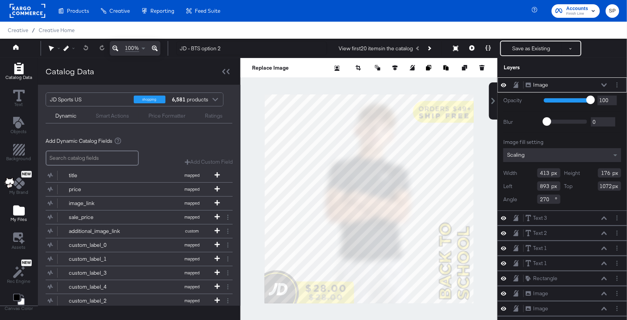
click at [21, 217] on span "My Files" at bounding box center [18, 219] width 17 height 6
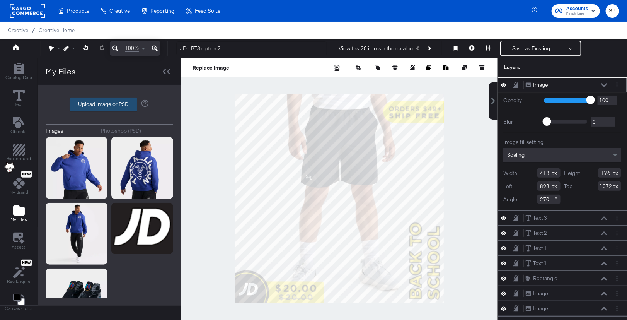
click at [110, 105] on label "Upload Image or PSD" at bounding box center [103, 104] width 67 height 13
click at [109, 104] on input "Upload Image or PSD" at bounding box center [109, 104] width 0 height 0
type input "C:\fakepath\BACK TO SCHOOL.png"
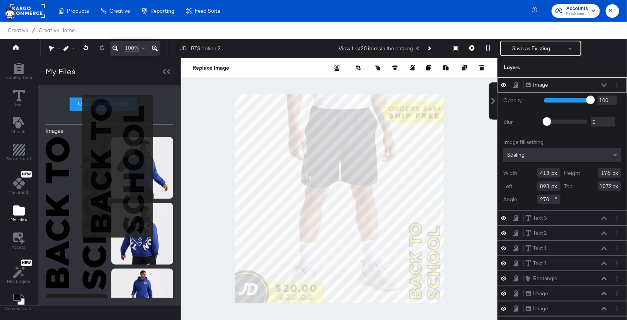
click at [76, 167] on img at bounding box center [76, 213] width 61 height 153
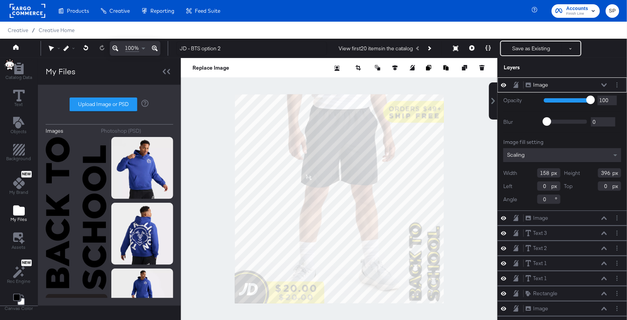
type input "902"
type input "666"
click at [606, 84] on icon at bounding box center [603, 85] width 5 height 4
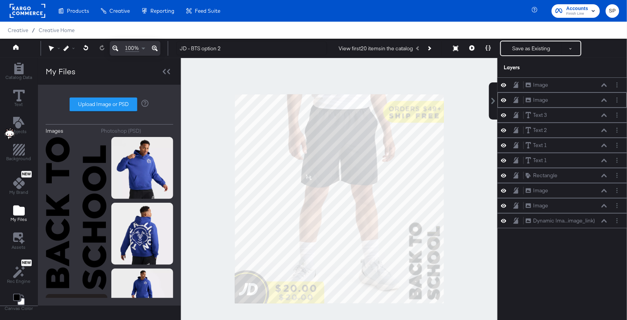
click at [505, 98] on icon at bounding box center [503, 100] width 5 height 4
click at [519, 43] on button "Save as Existing" at bounding box center [531, 48] width 60 height 14
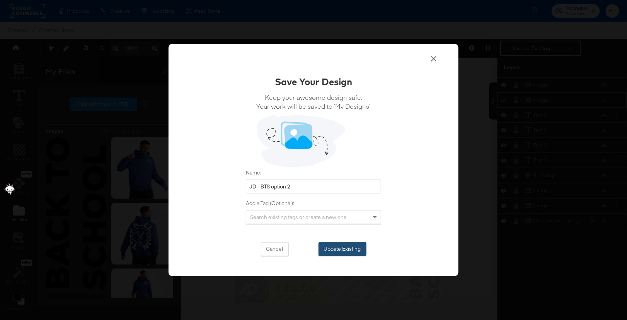
click at [335, 250] on button "Update Existing" at bounding box center [342, 249] width 48 height 14
